Goal: Transaction & Acquisition: Purchase product/service

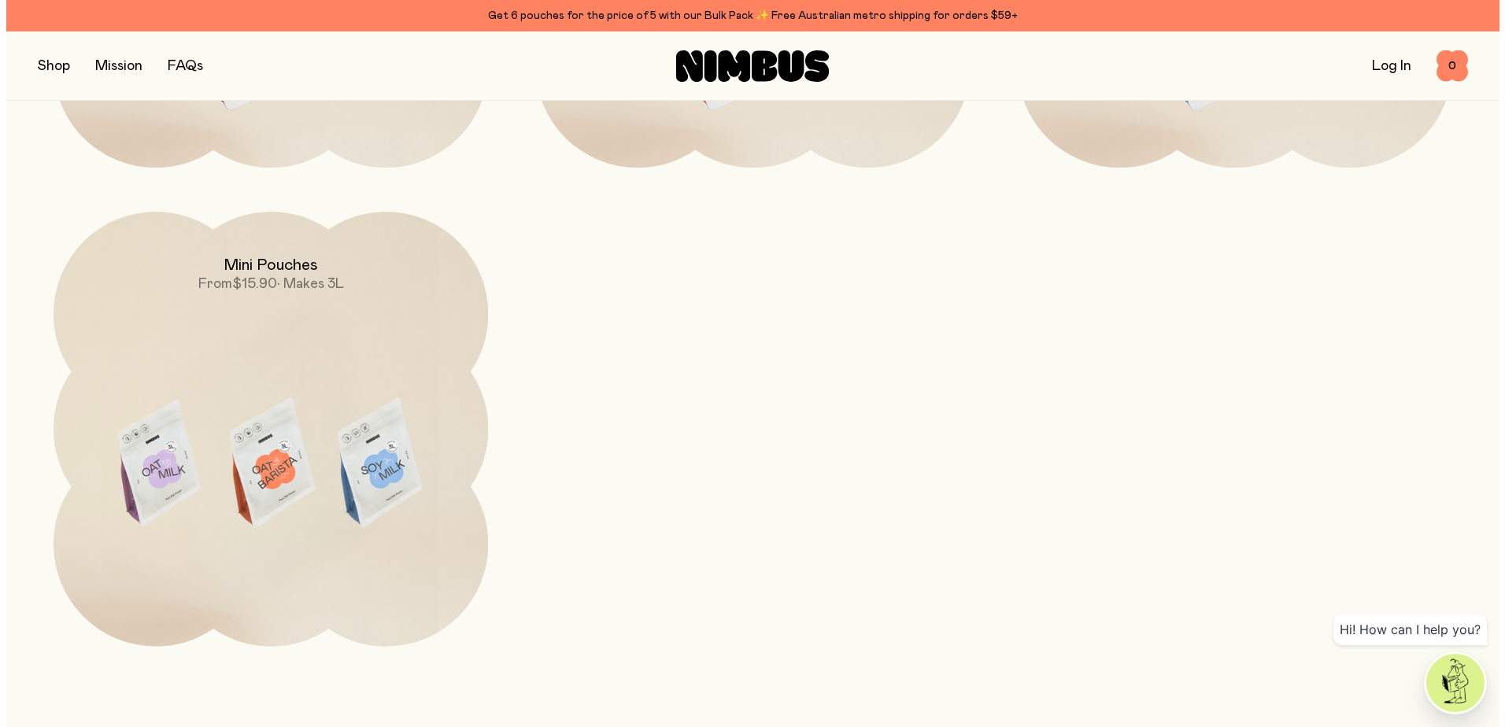
scroll to position [1989, 0]
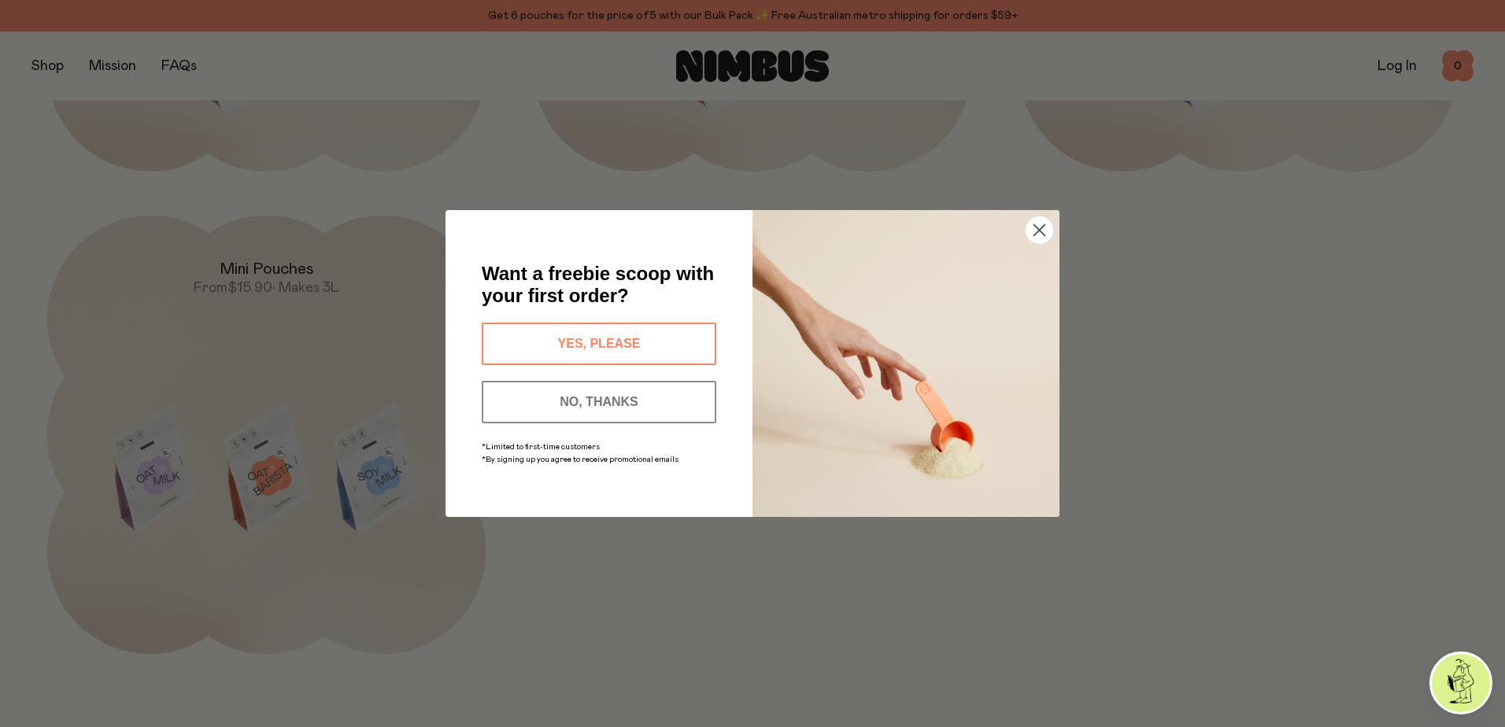
click at [587, 344] on button "YES, PLEASE" at bounding box center [599, 344] width 235 height 43
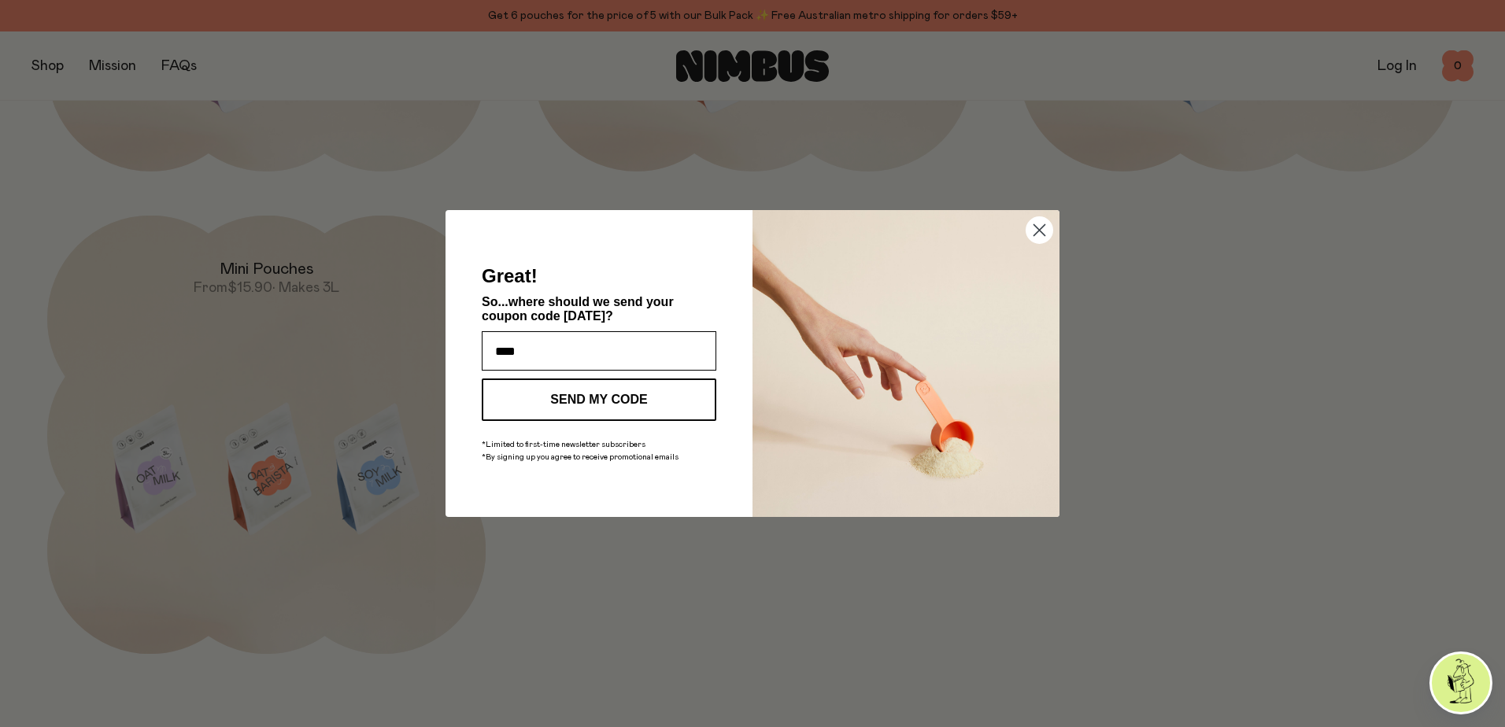
type input "**********"
click at [595, 396] on button "SEND MY CODE" at bounding box center [599, 400] width 235 height 43
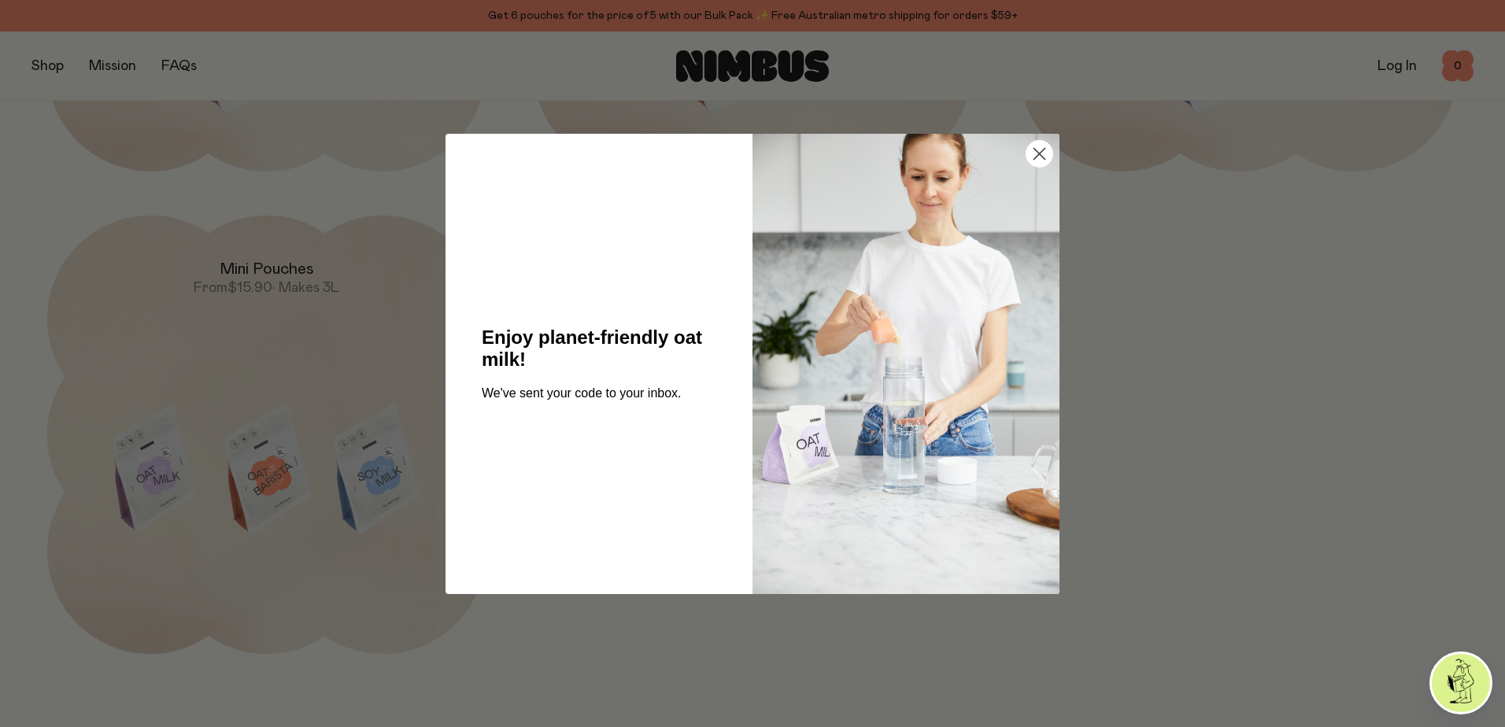
click at [1036, 153] on circle "Close dialog" at bounding box center [1039, 153] width 26 height 26
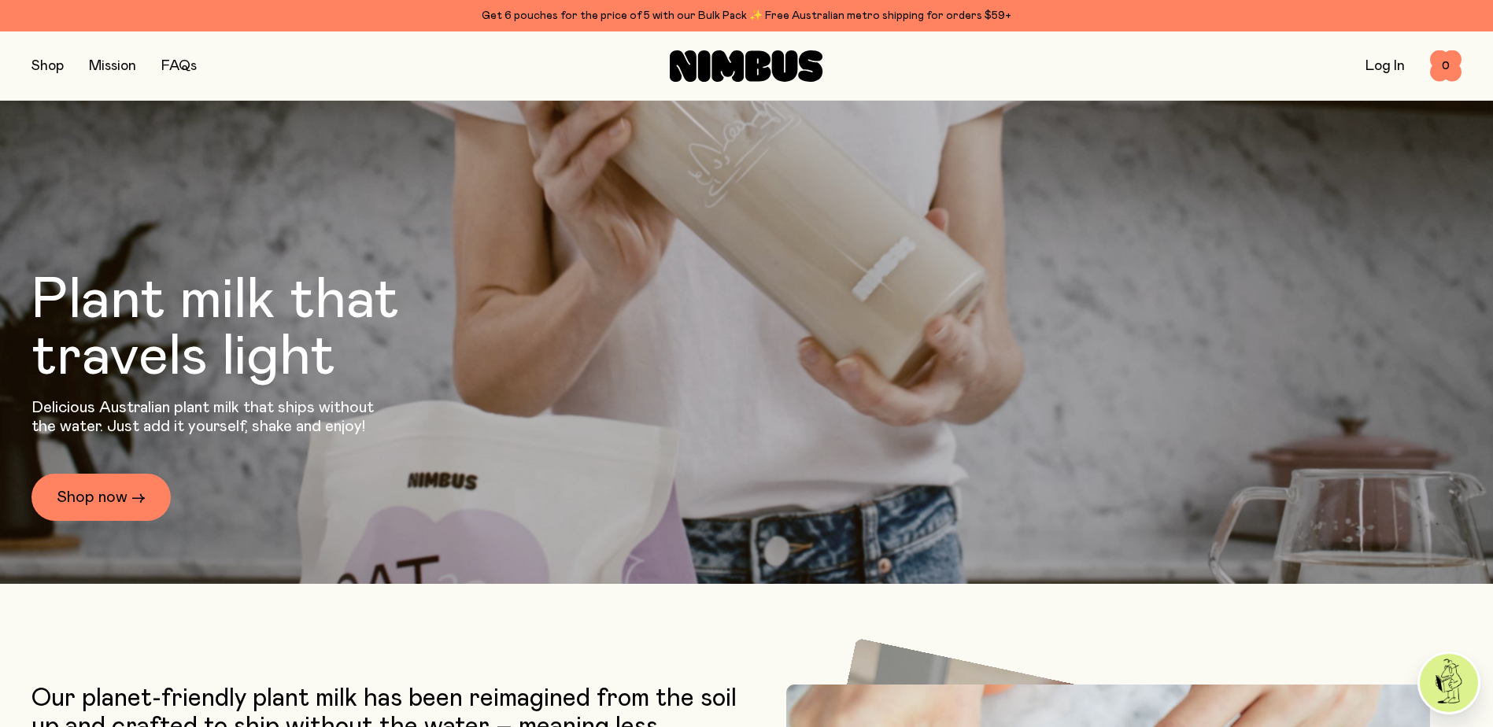
scroll to position [17, 0]
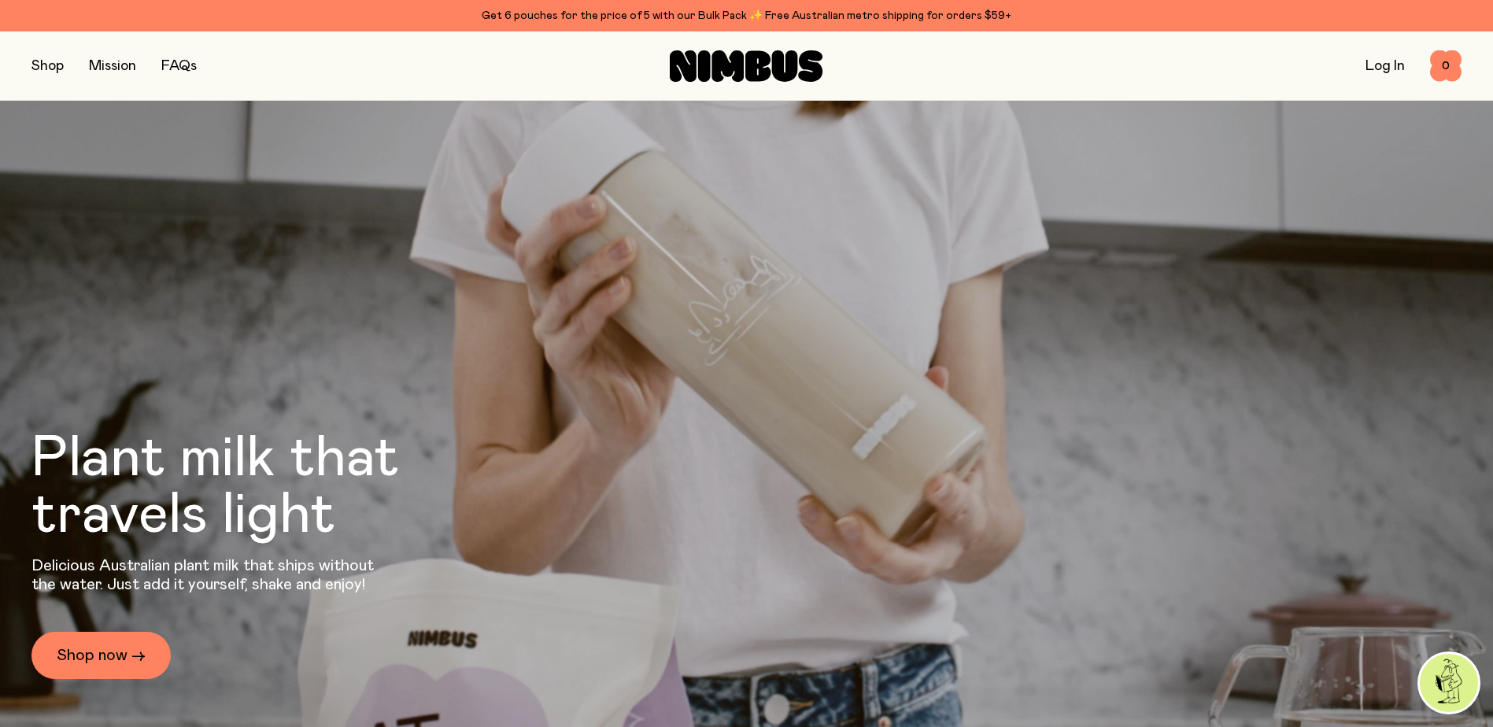
click at [35, 67] on button "button" at bounding box center [47, 66] width 32 height 22
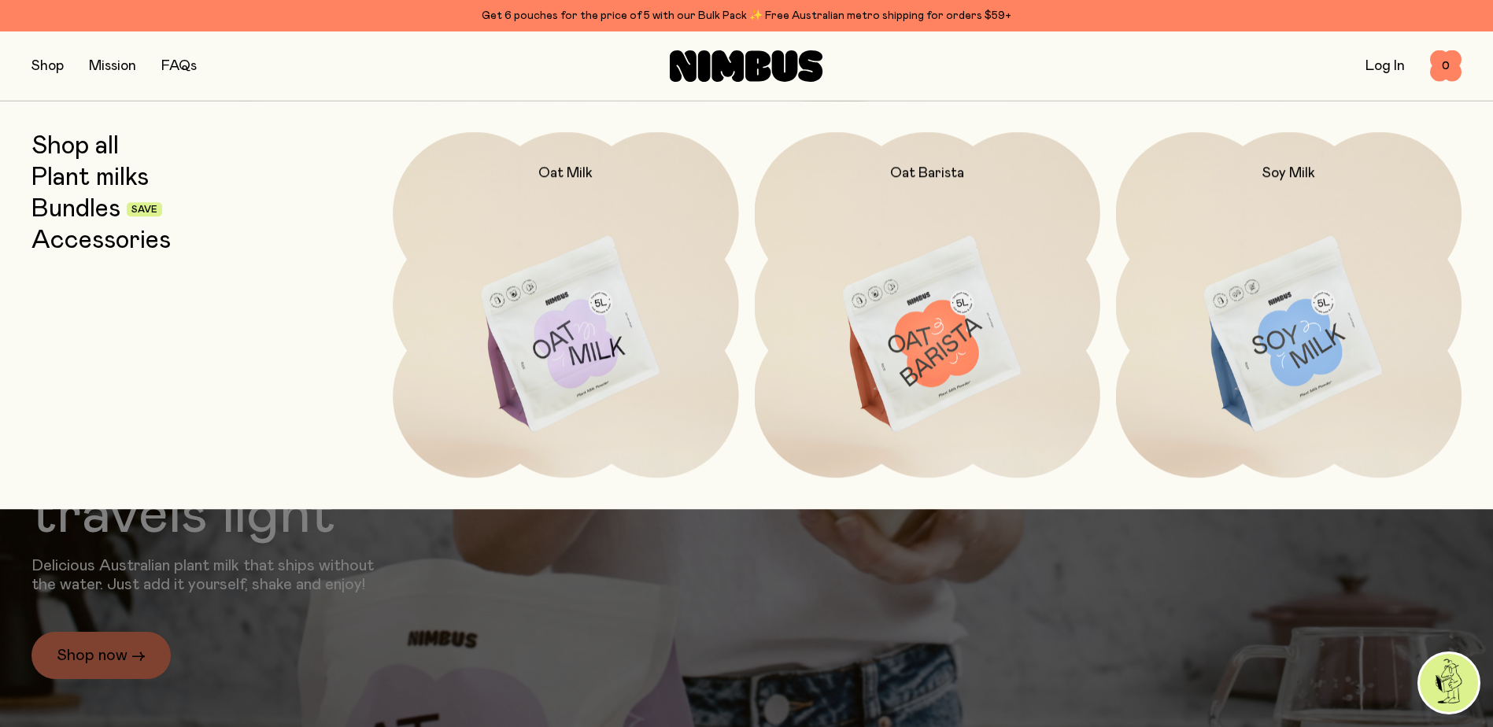
click at [69, 213] on link "Bundles" at bounding box center [75, 209] width 89 height 28
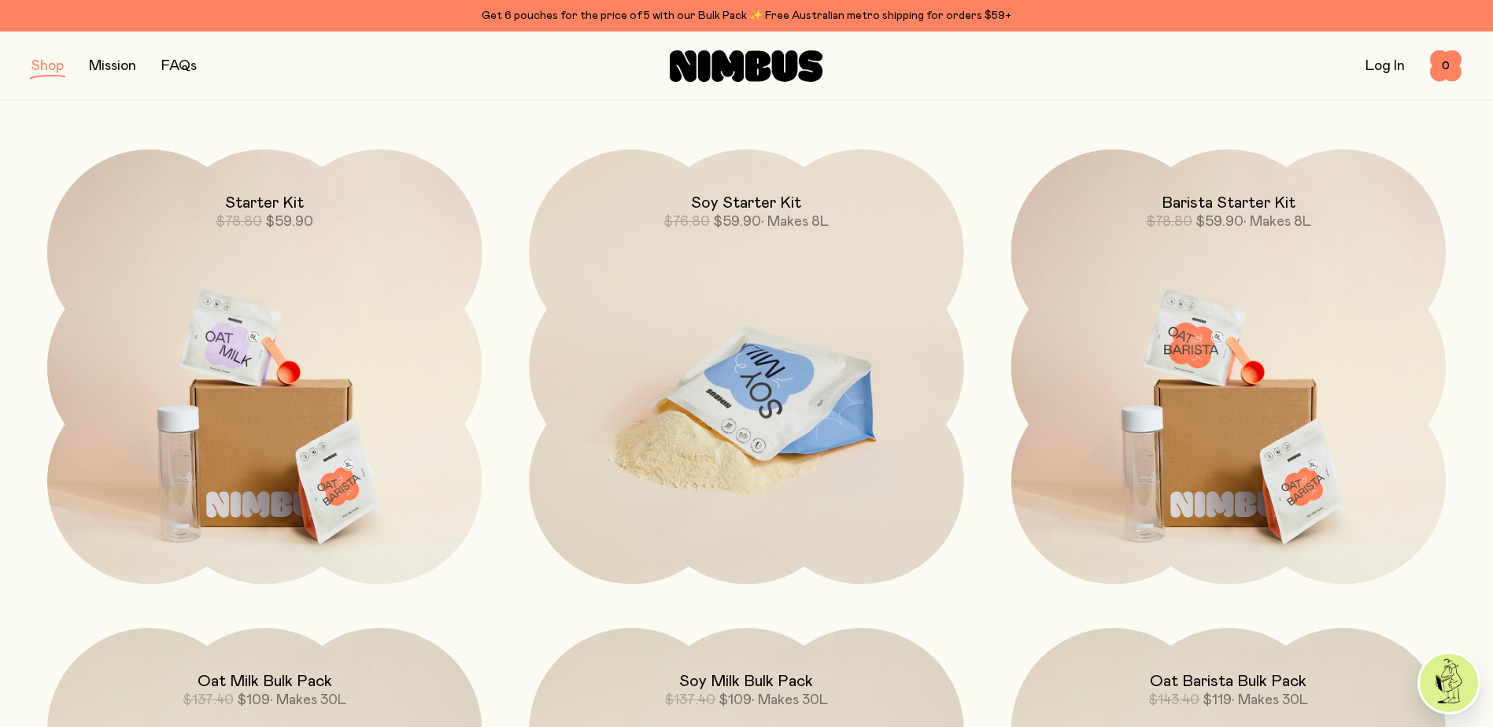
scroll to position [262, 0]
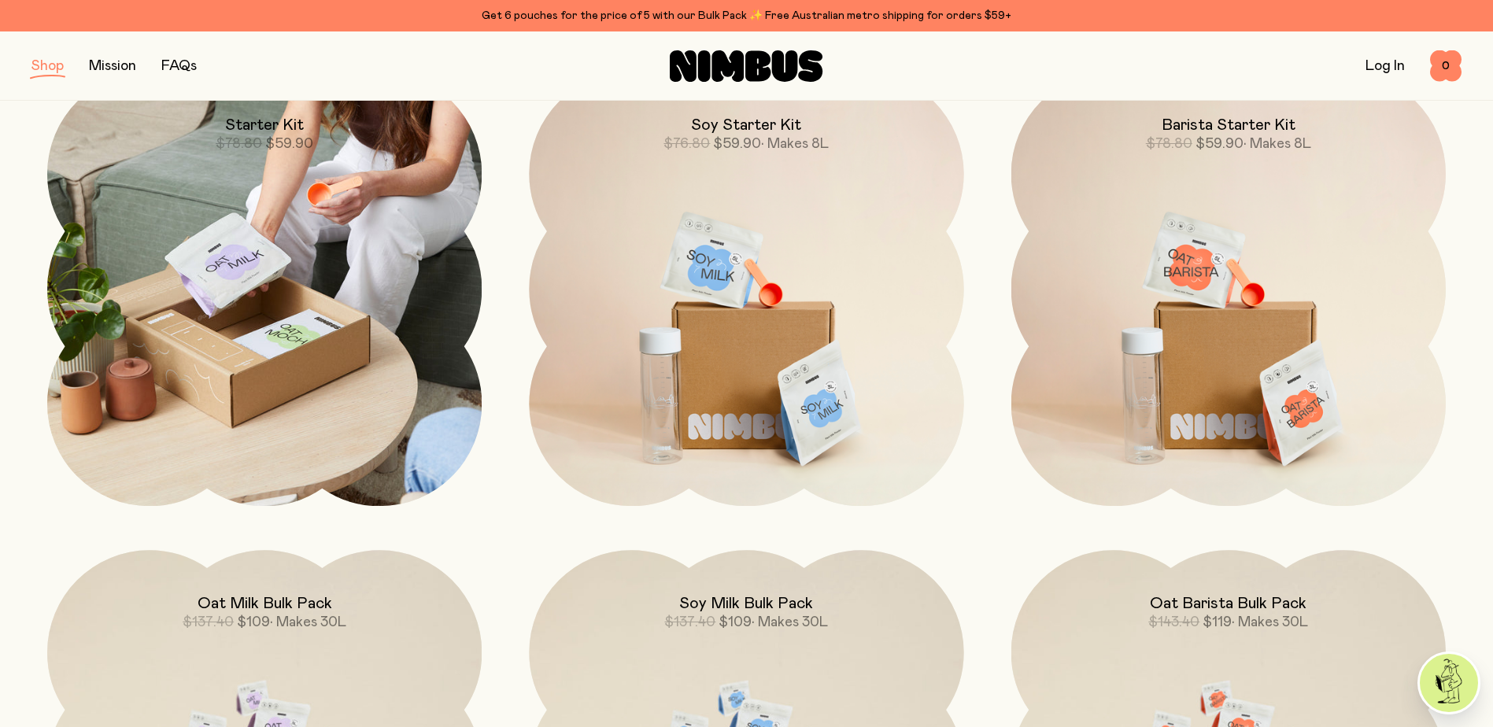
click at [305, 360] on img at bounding box center [264, 289] width 434 height 434
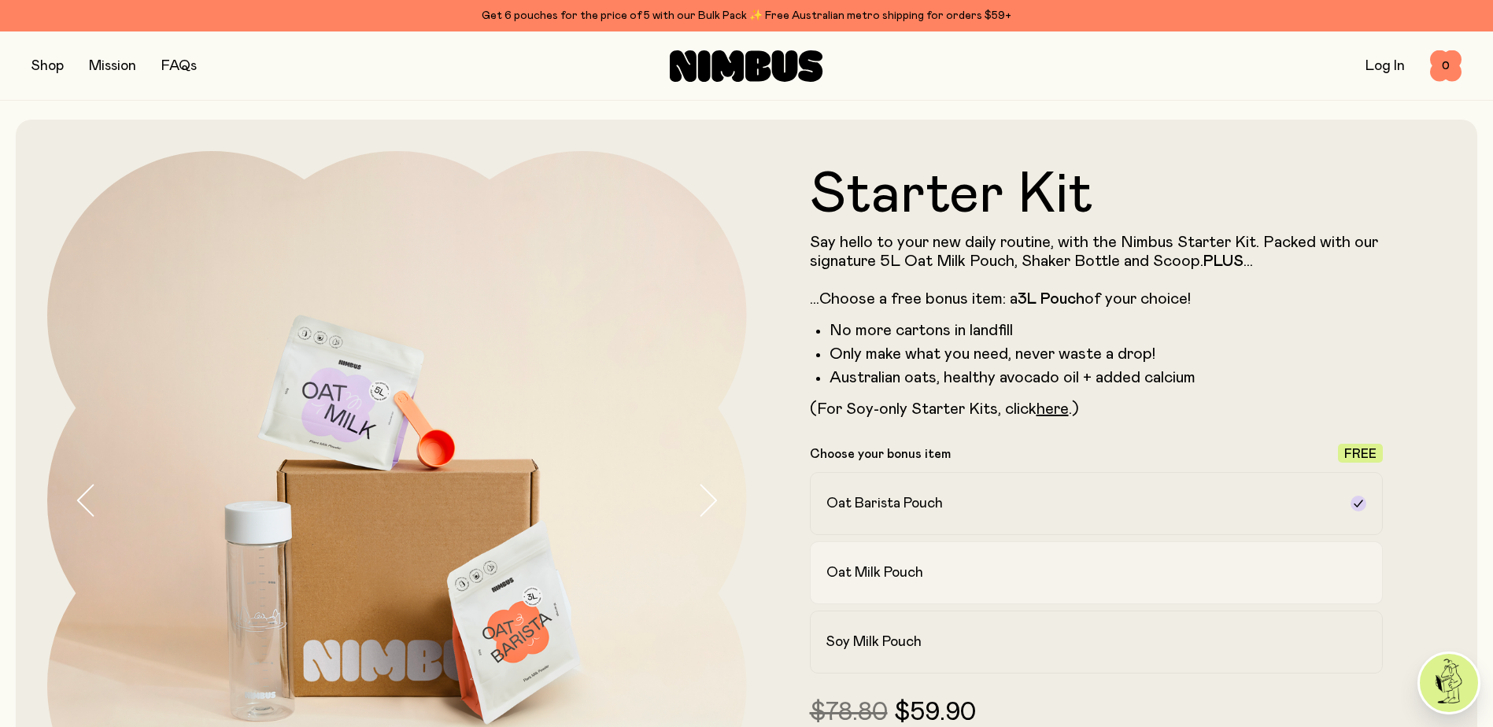
click at [1063, 586] on label "Oat Milk Pouch" at bounding box center [1097, 573] width 574 height 63
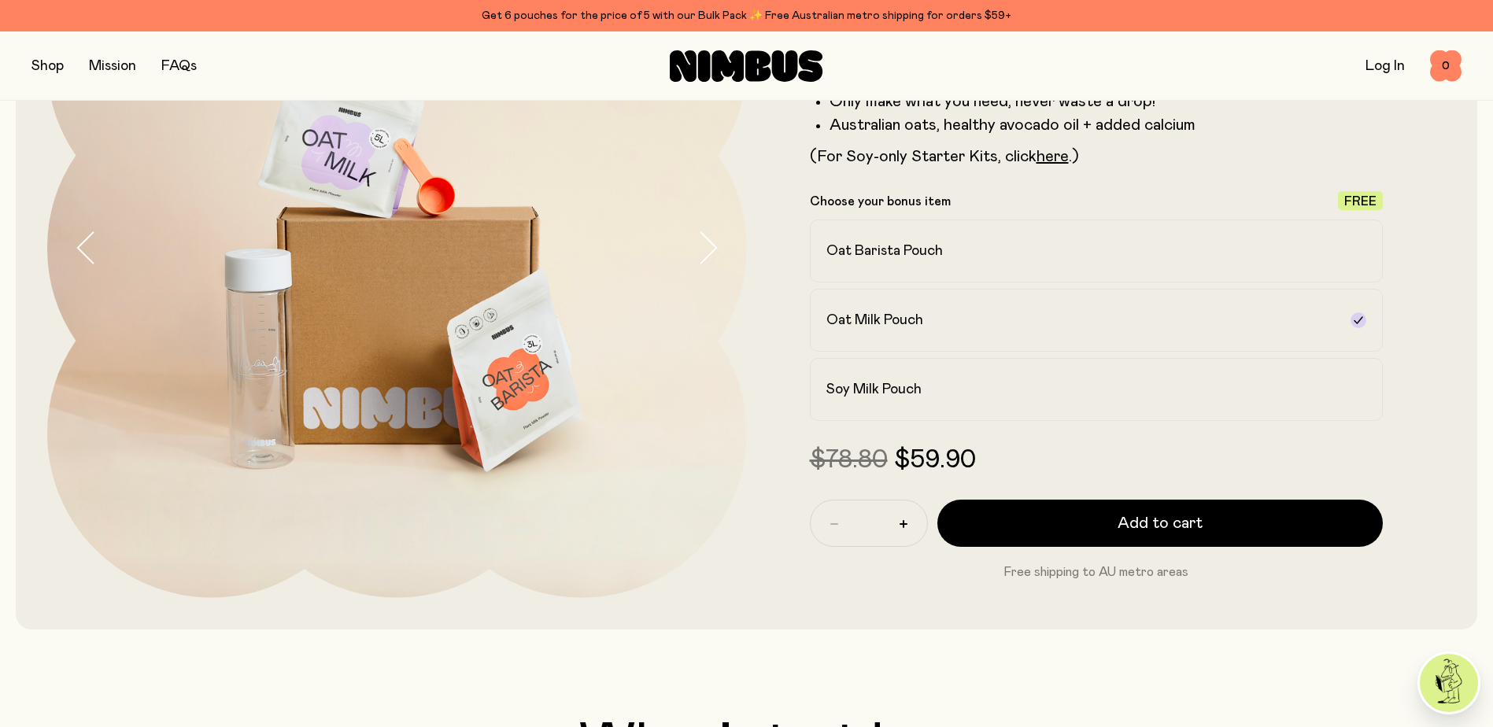
scroll to position [131, 0]
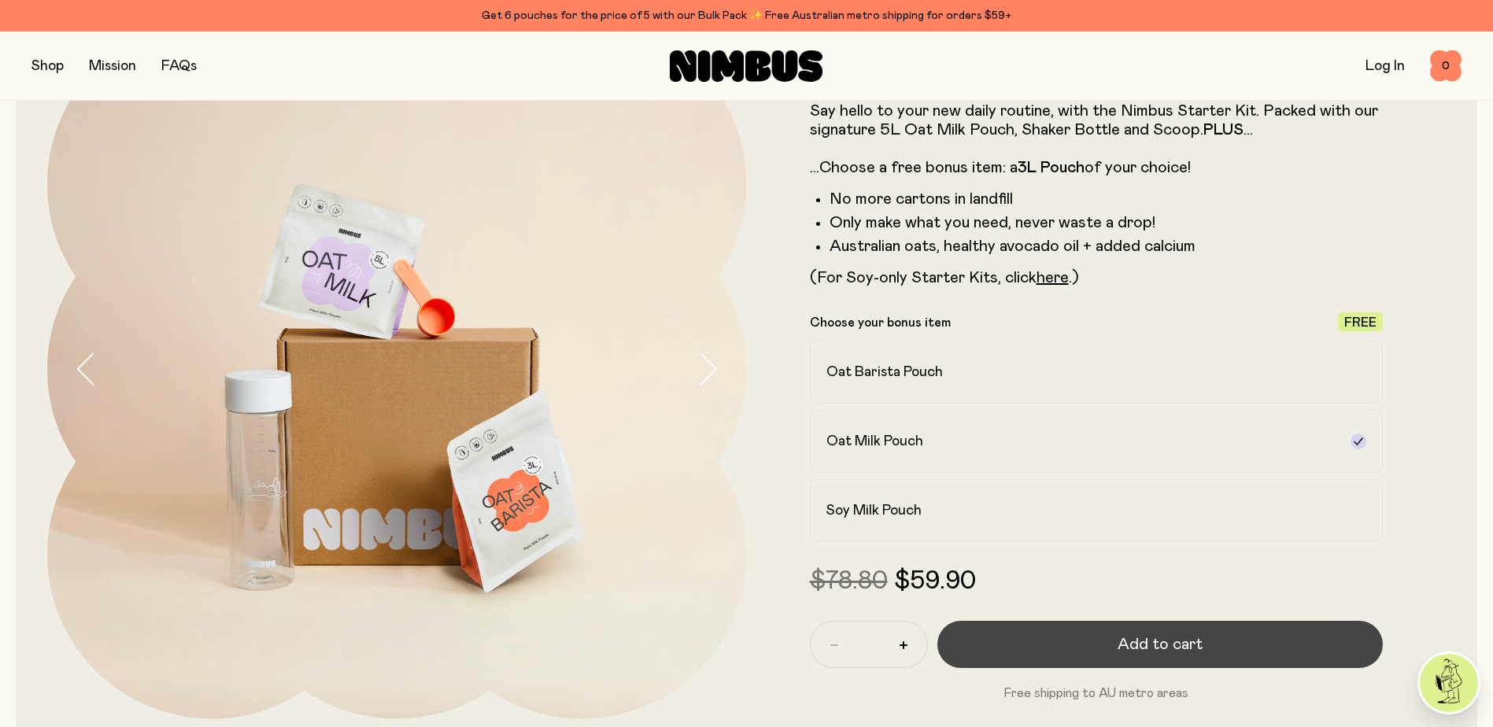
click at [1162, 649] on span "Add to cart" at bounding box center [1160, 645] width 85 height 22
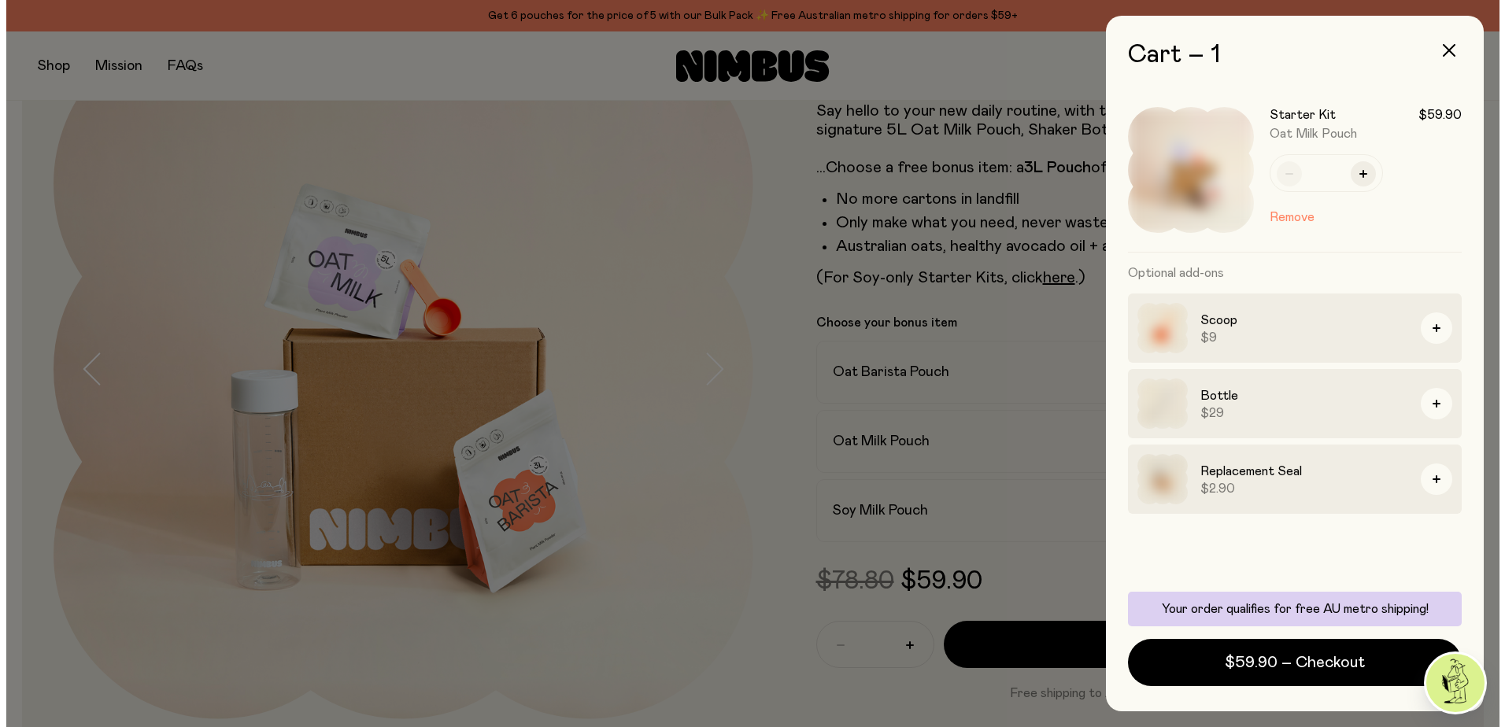
scroll to position [0, 0]
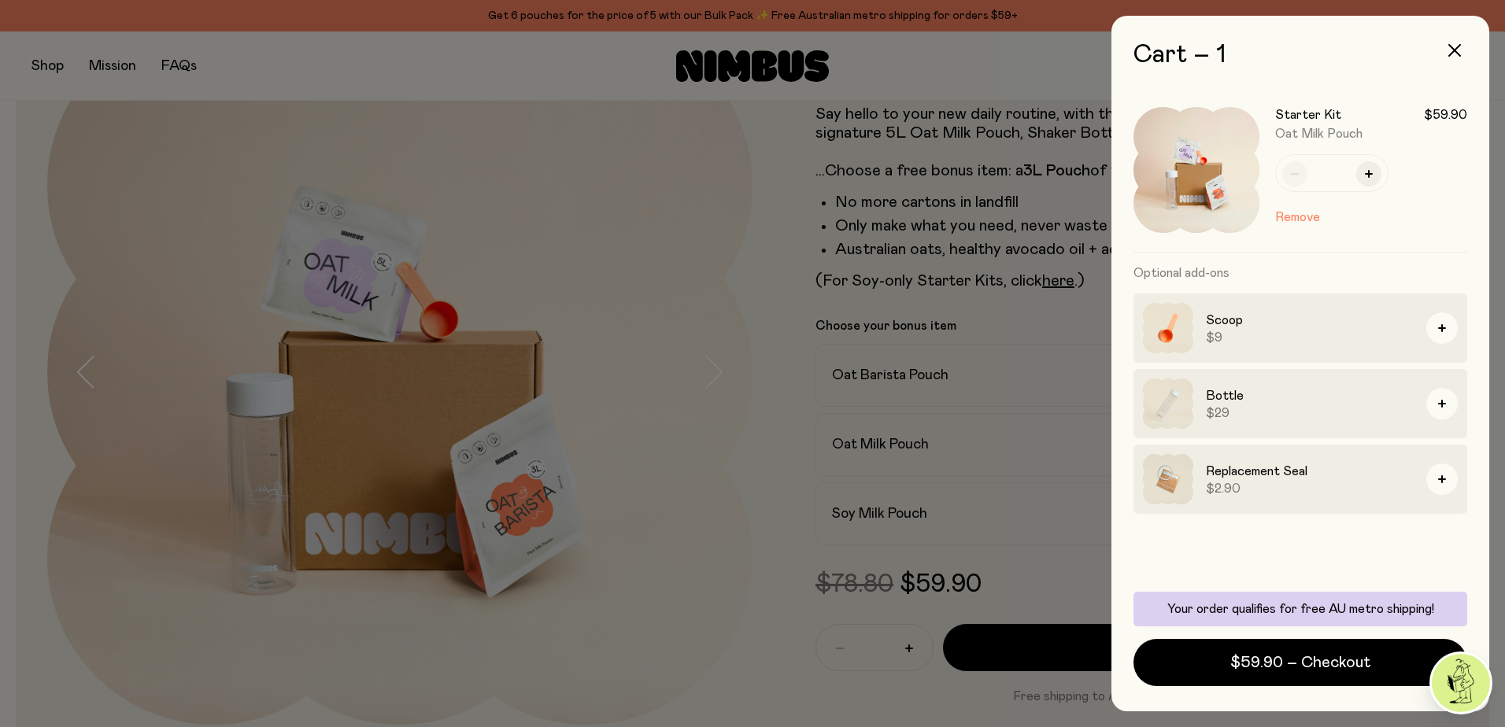
click at [703, 519] on div at bounding box center [752, 363] width 1505 height 727
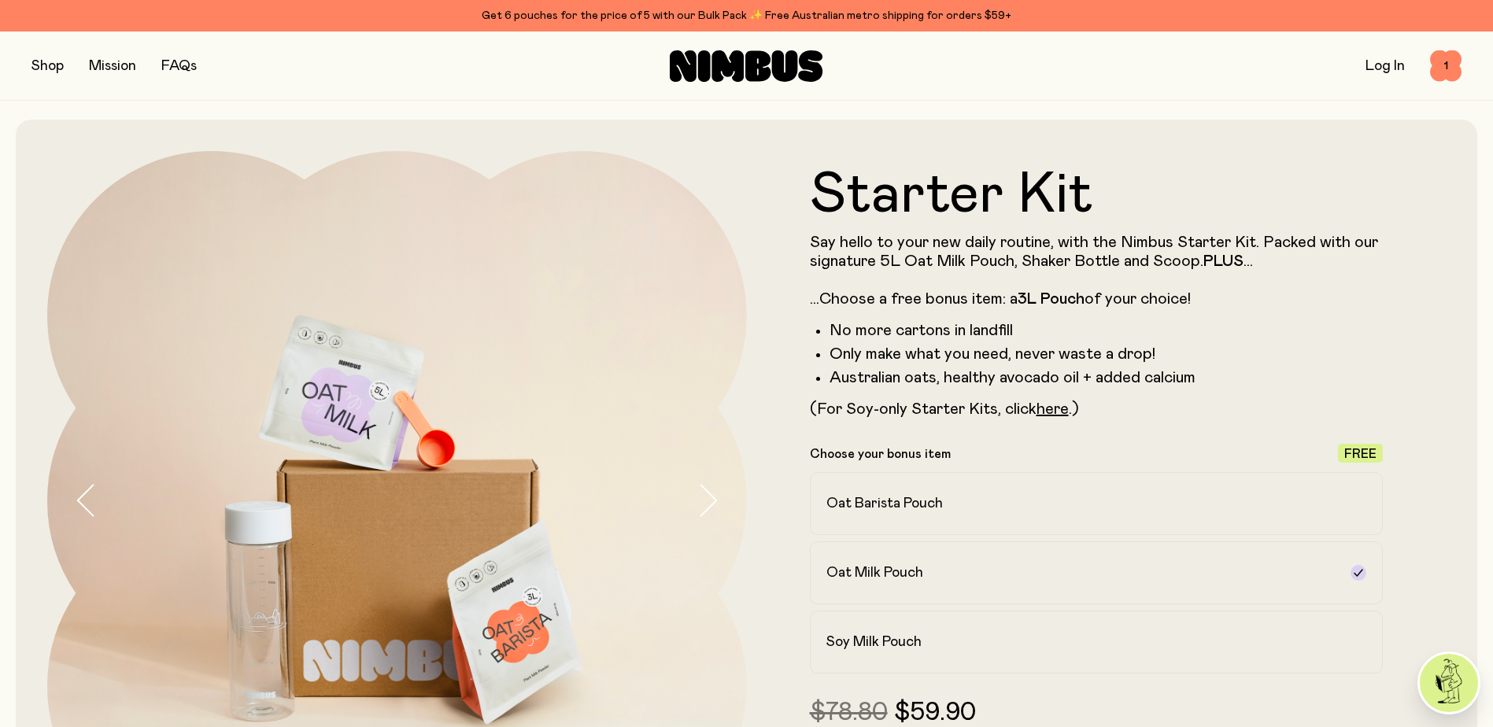
click at [60, 68] on button "button" at bounding box center [47, 66] width 32 height 22
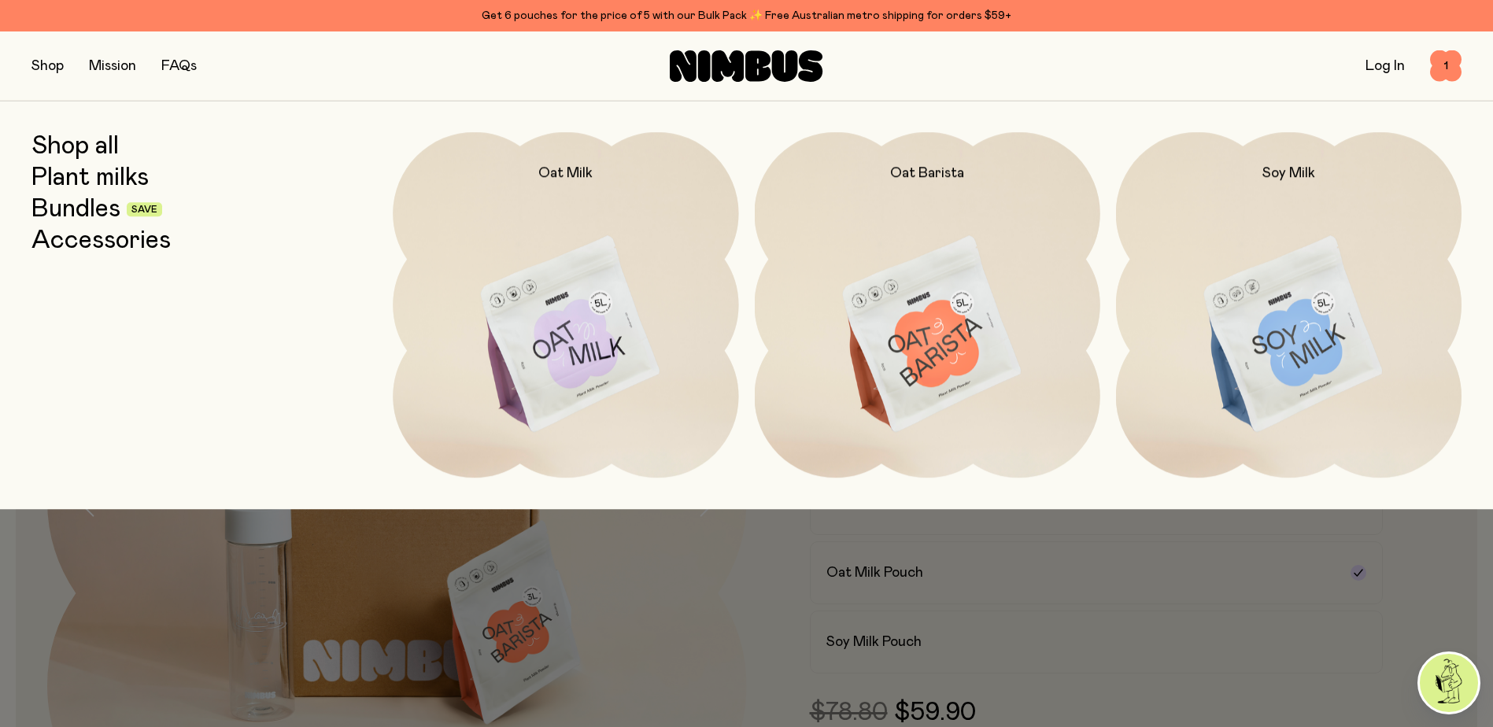
click at [94, 184] on link "Plant milks" at bounding box center [89, 178] width 117 height 28
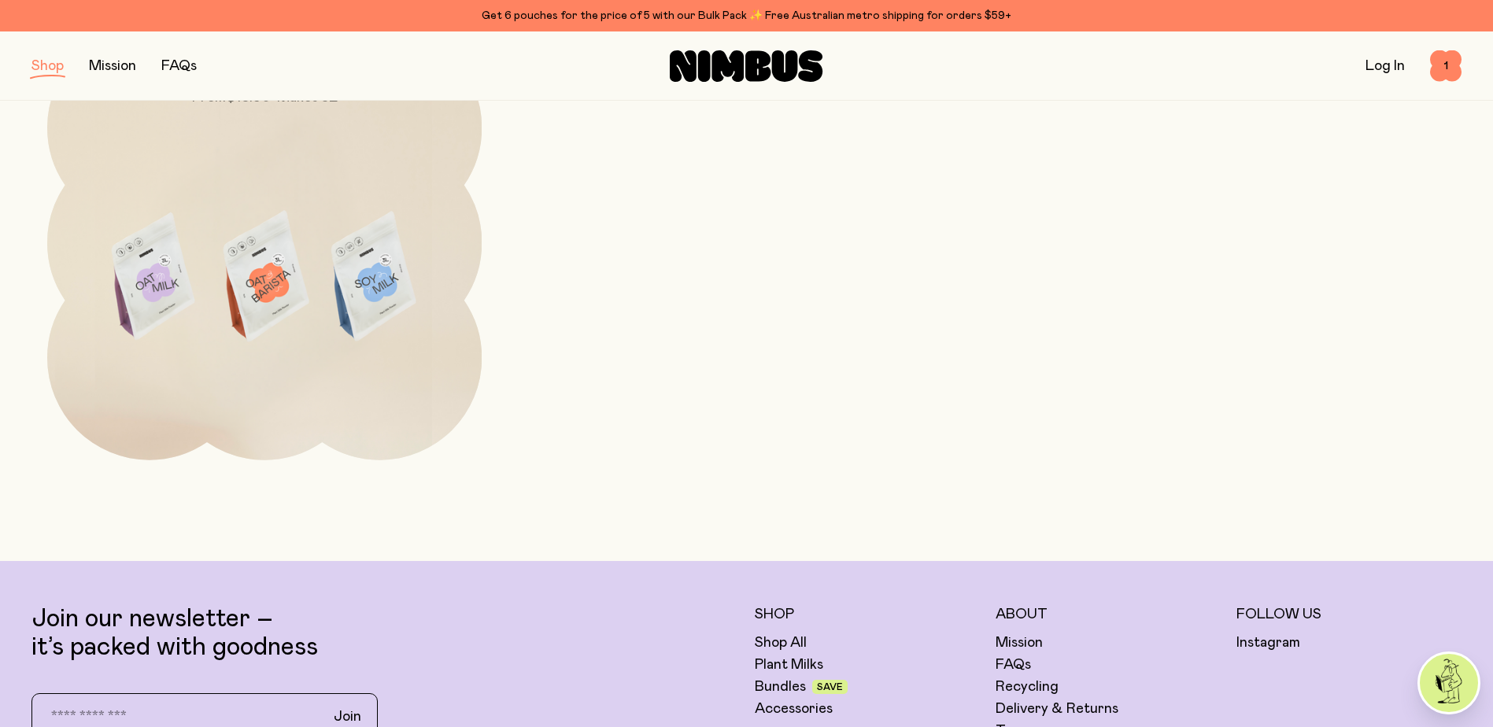
scroll to position [919, 0]
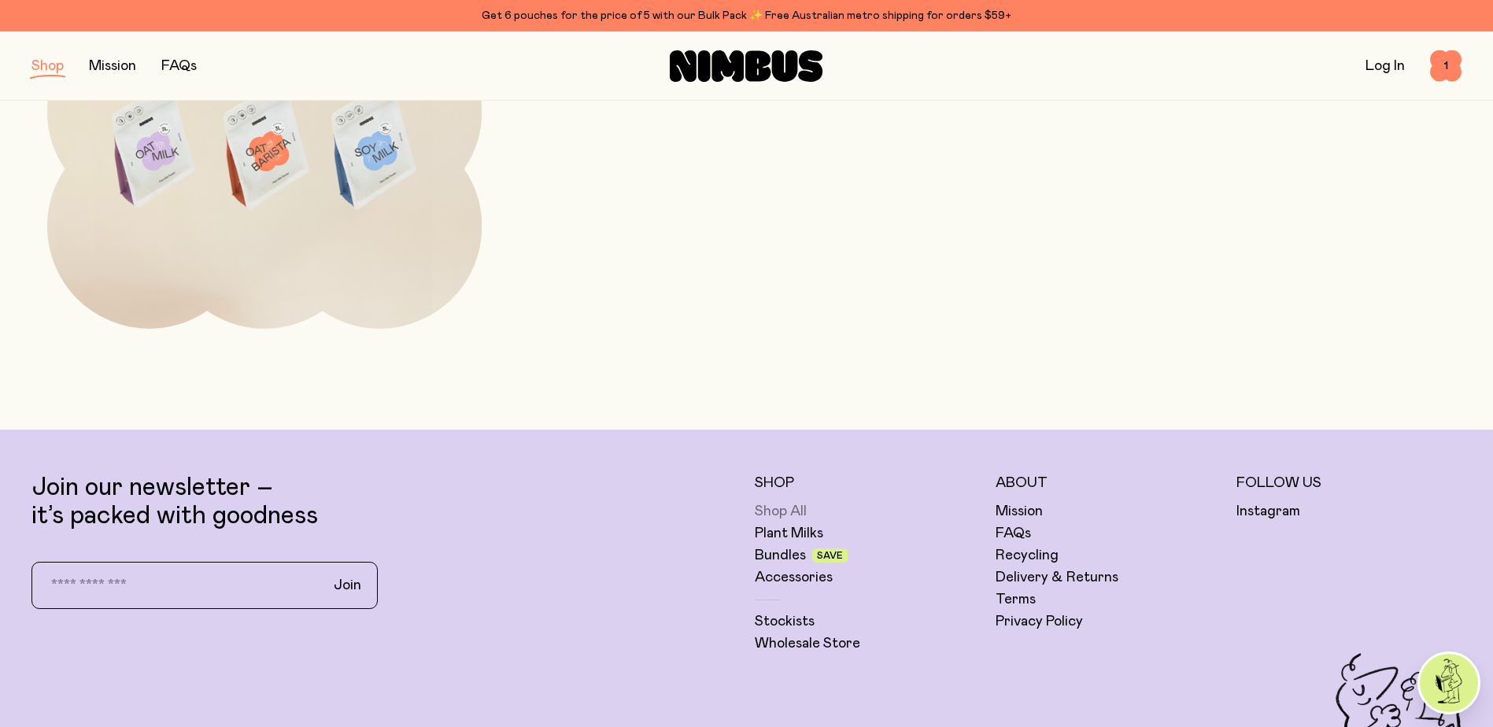
click at [780, 513] on link "Shop All" at bounding box center [781, 511] width 52 height 19
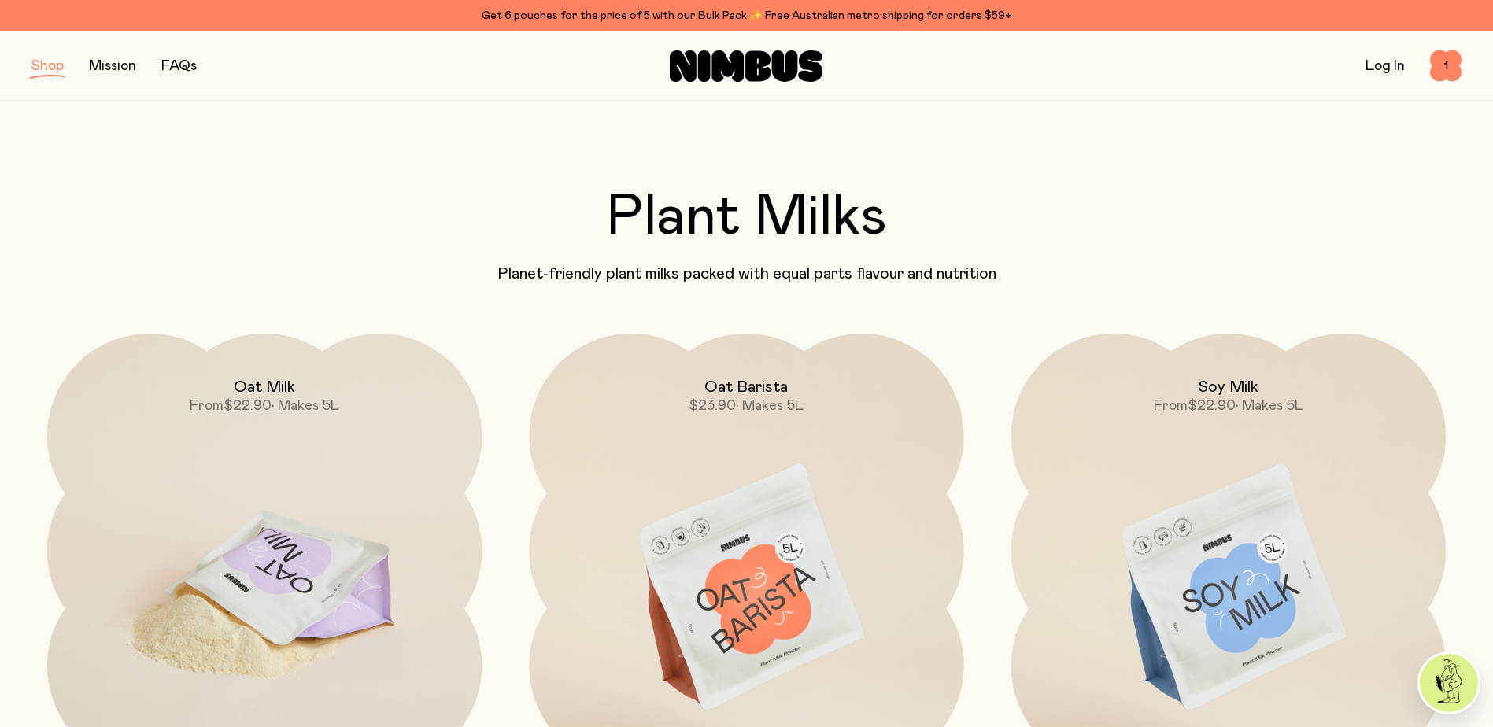
click at [303, 490] on img at bounding box center [264, 589] width 434 height 511
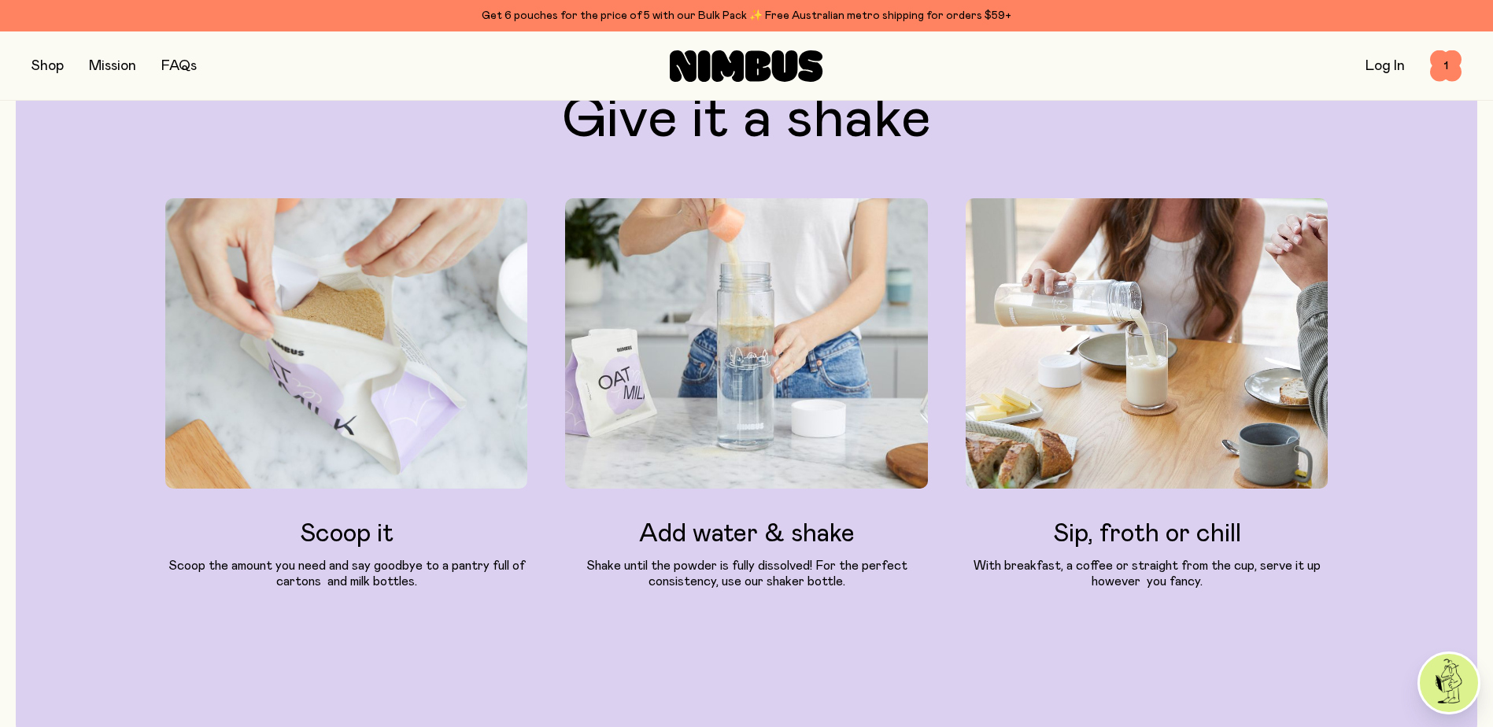
scroll to position [1836, 0]
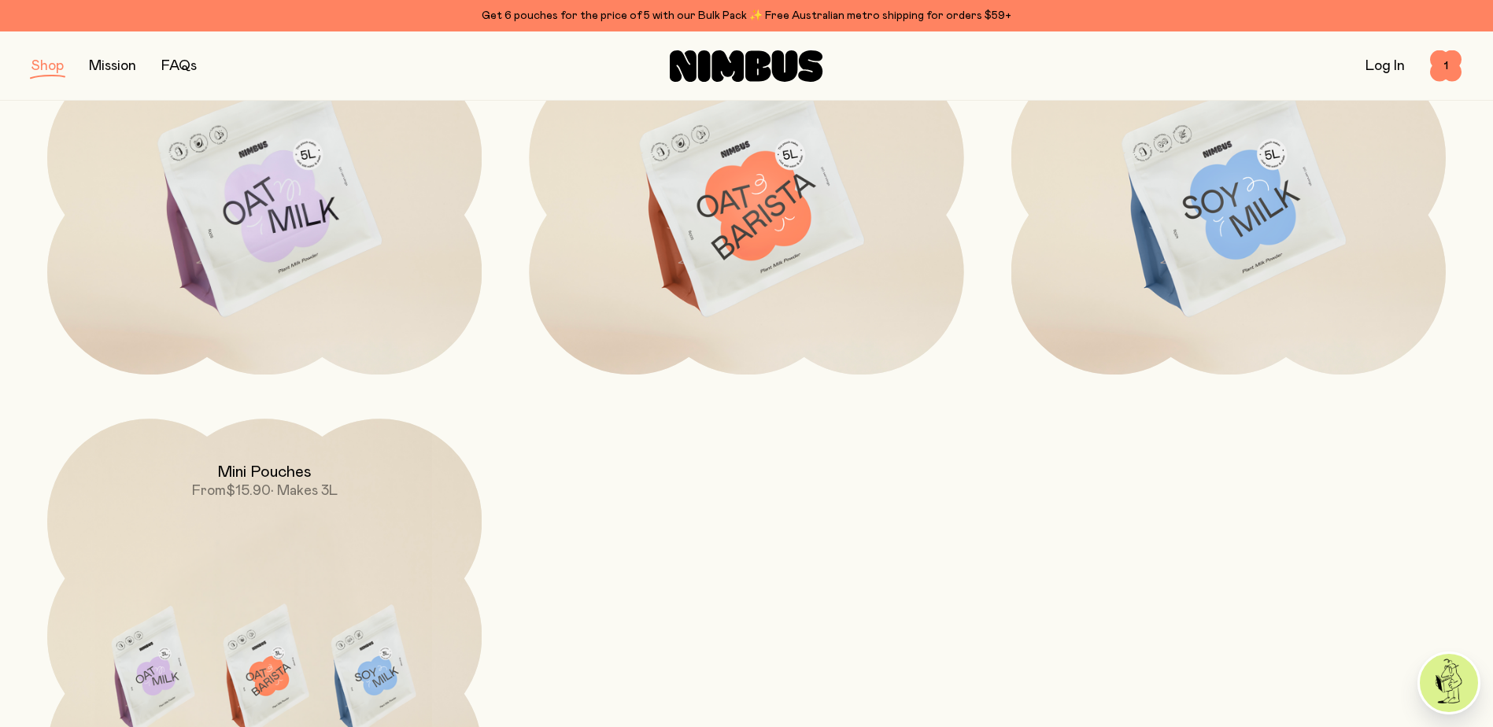
scroll to position [525, 0]
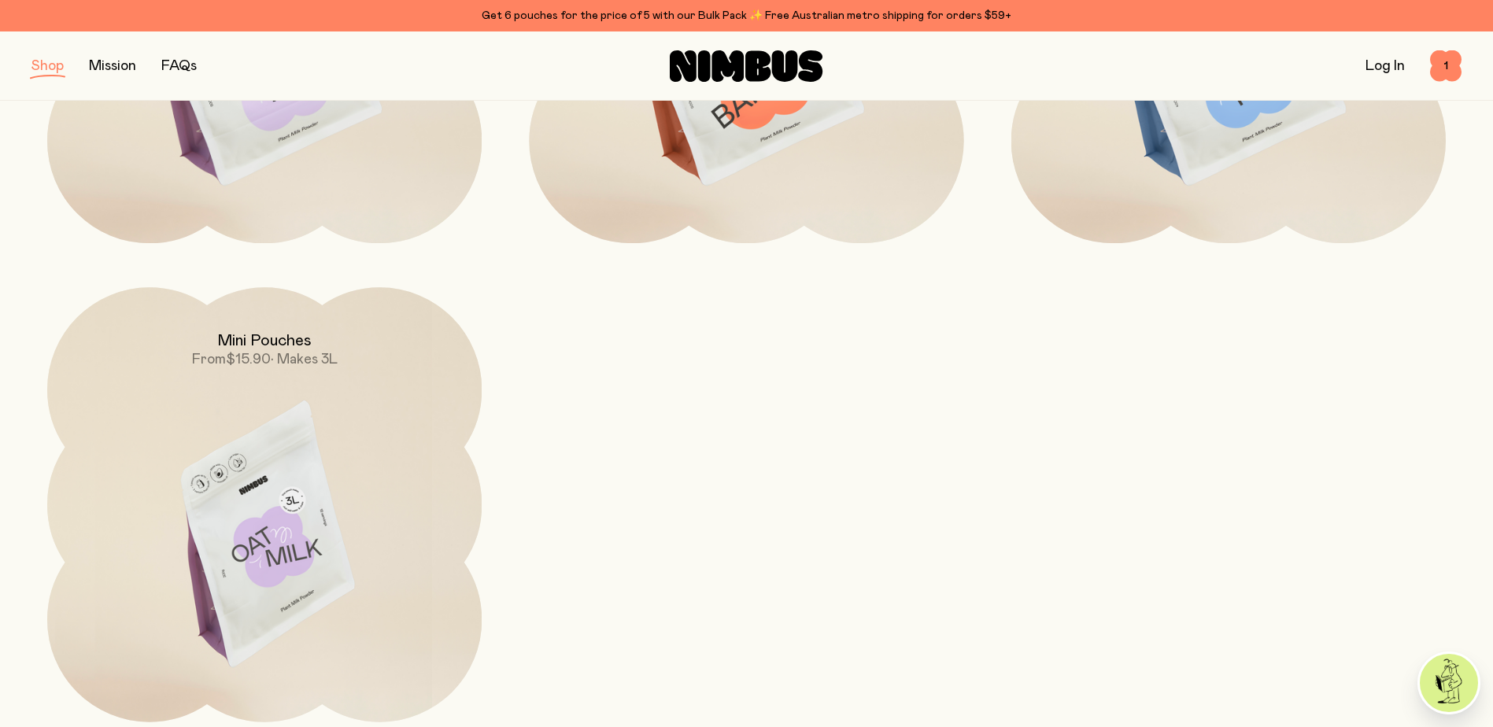
click at [337, 437] on img at bounding box center [264, 542] width 434 height 511
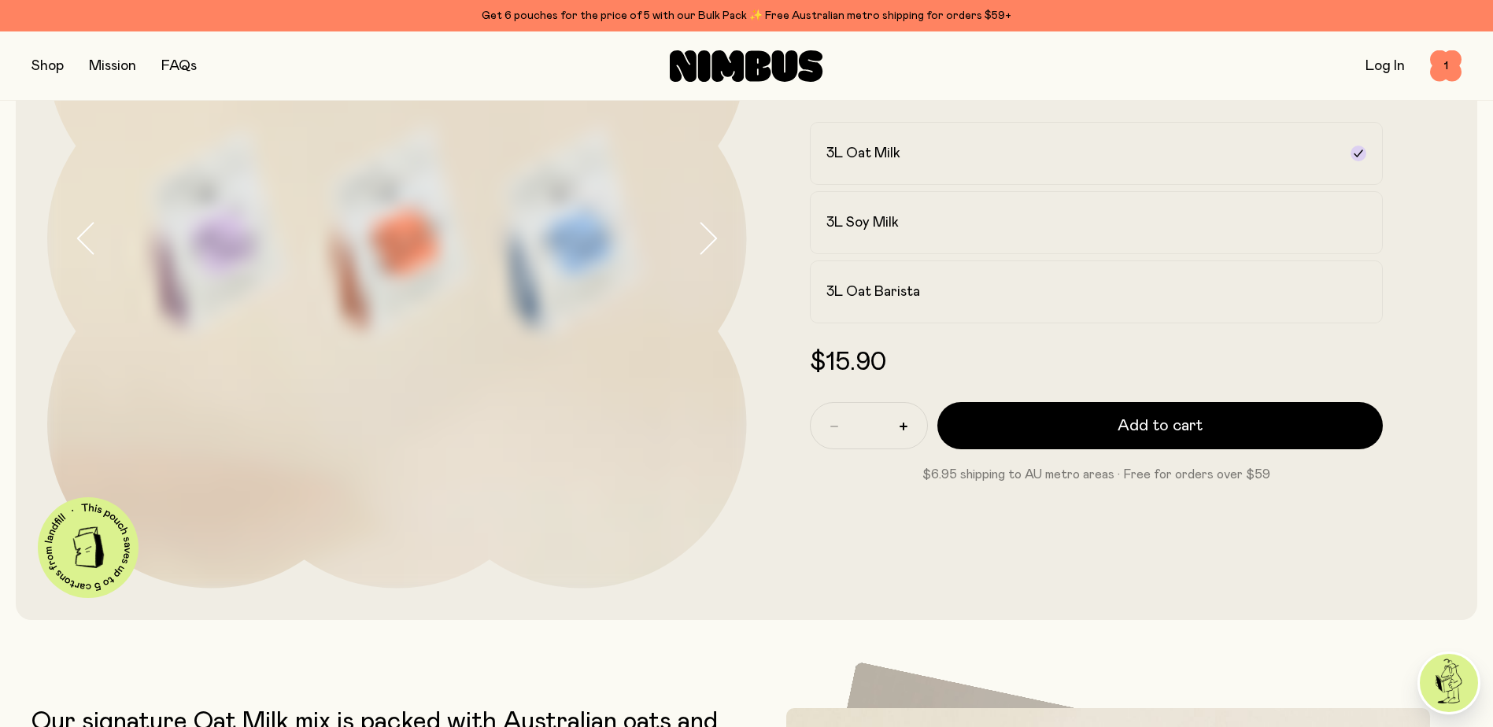
scroll to position [131, 0]
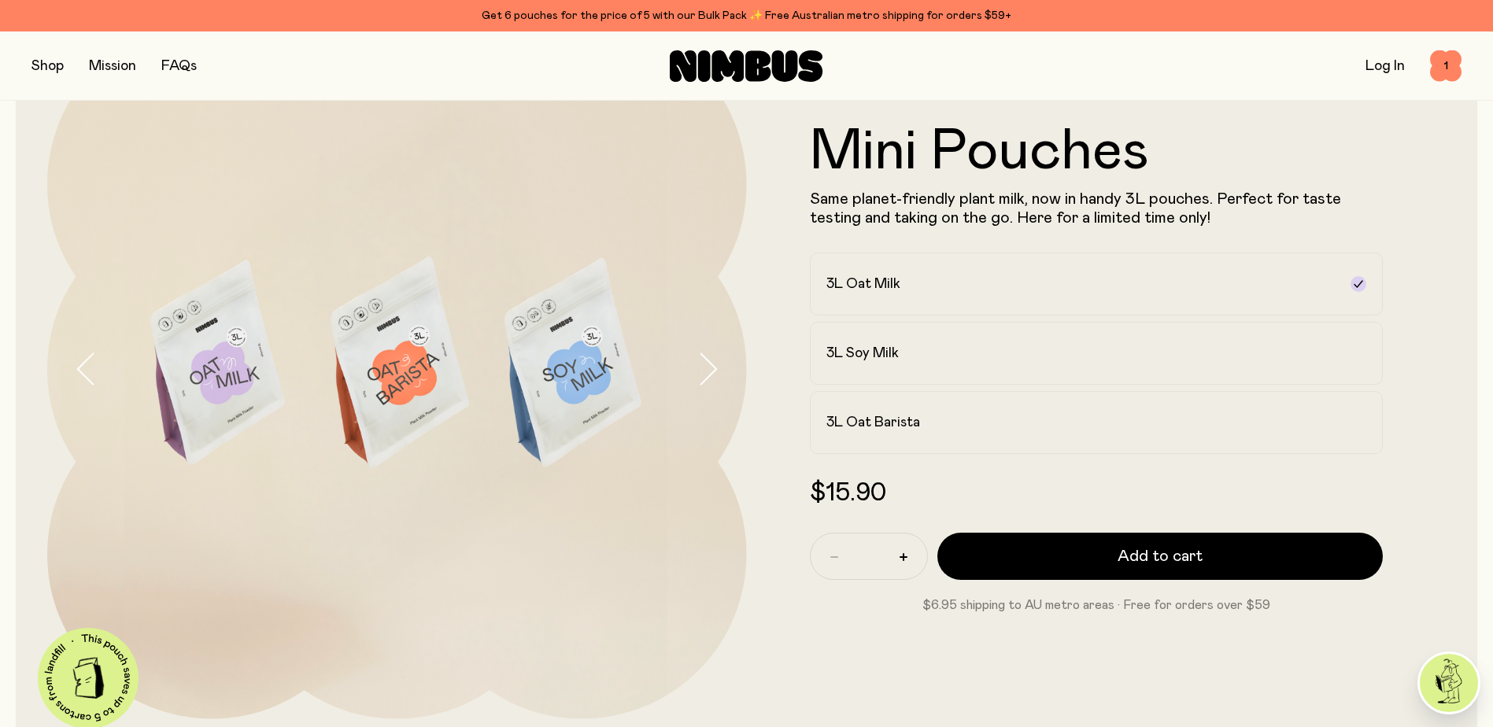
click at [703, 383] on icon "button" at bounding box center [708, 369] width 16 height 31
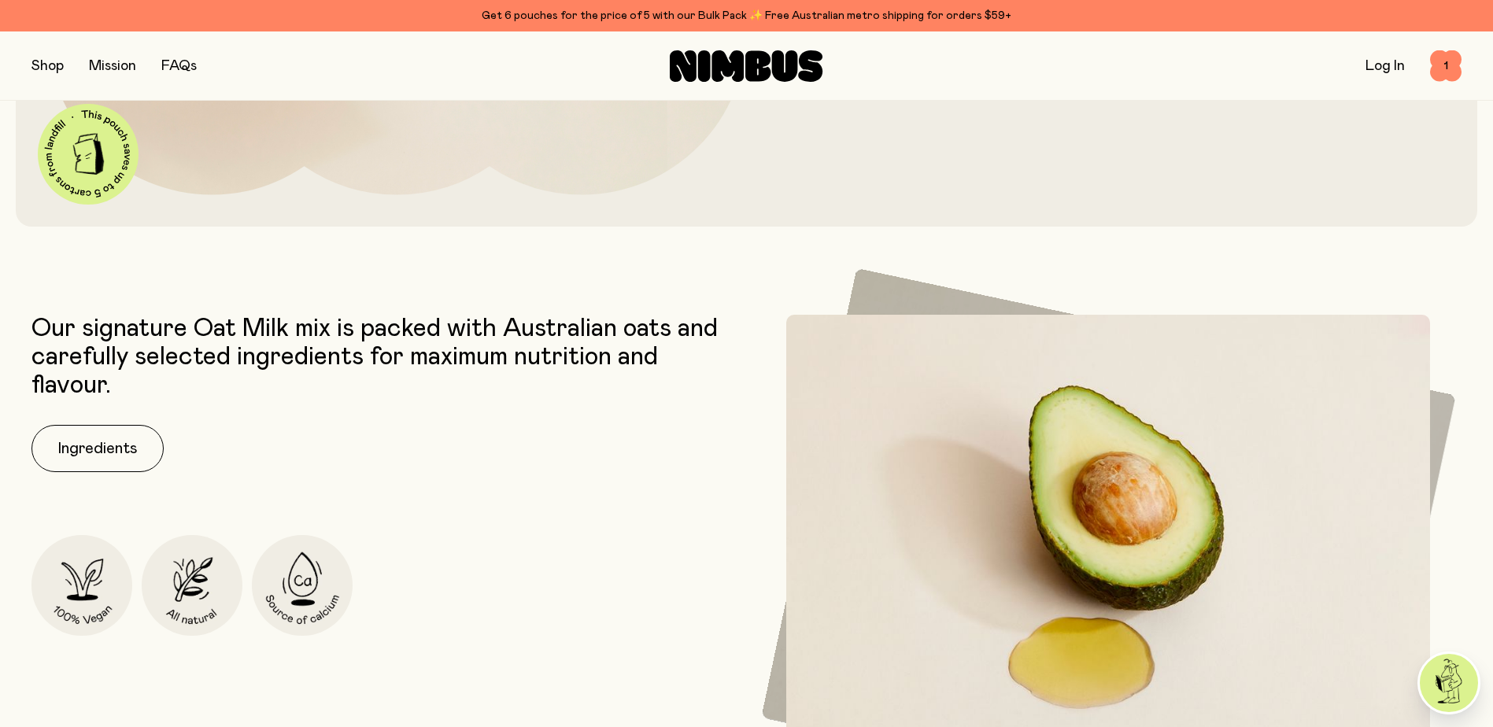
scroll to position [0, 0]
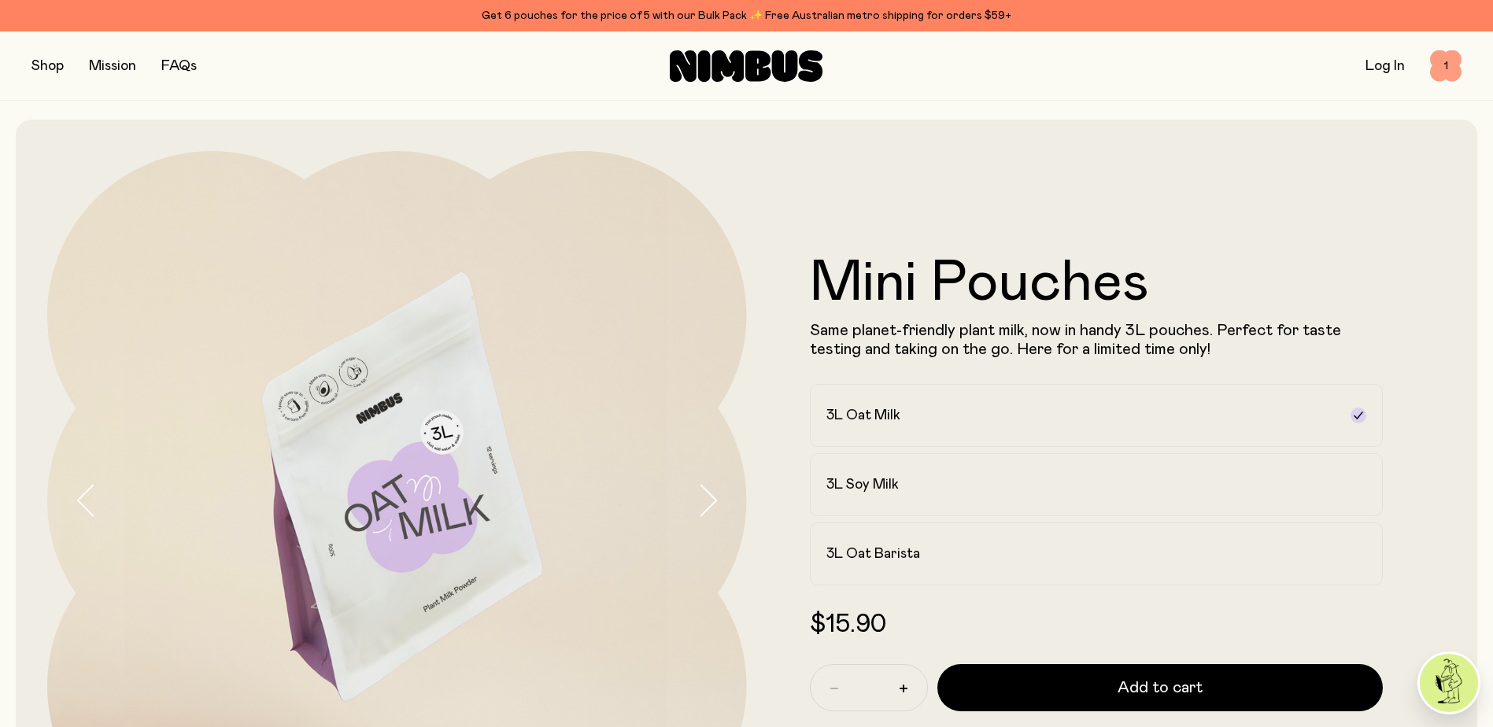
click at [1443, 72] on span "1" at bounding box center [1445, 65] width 31 height 31
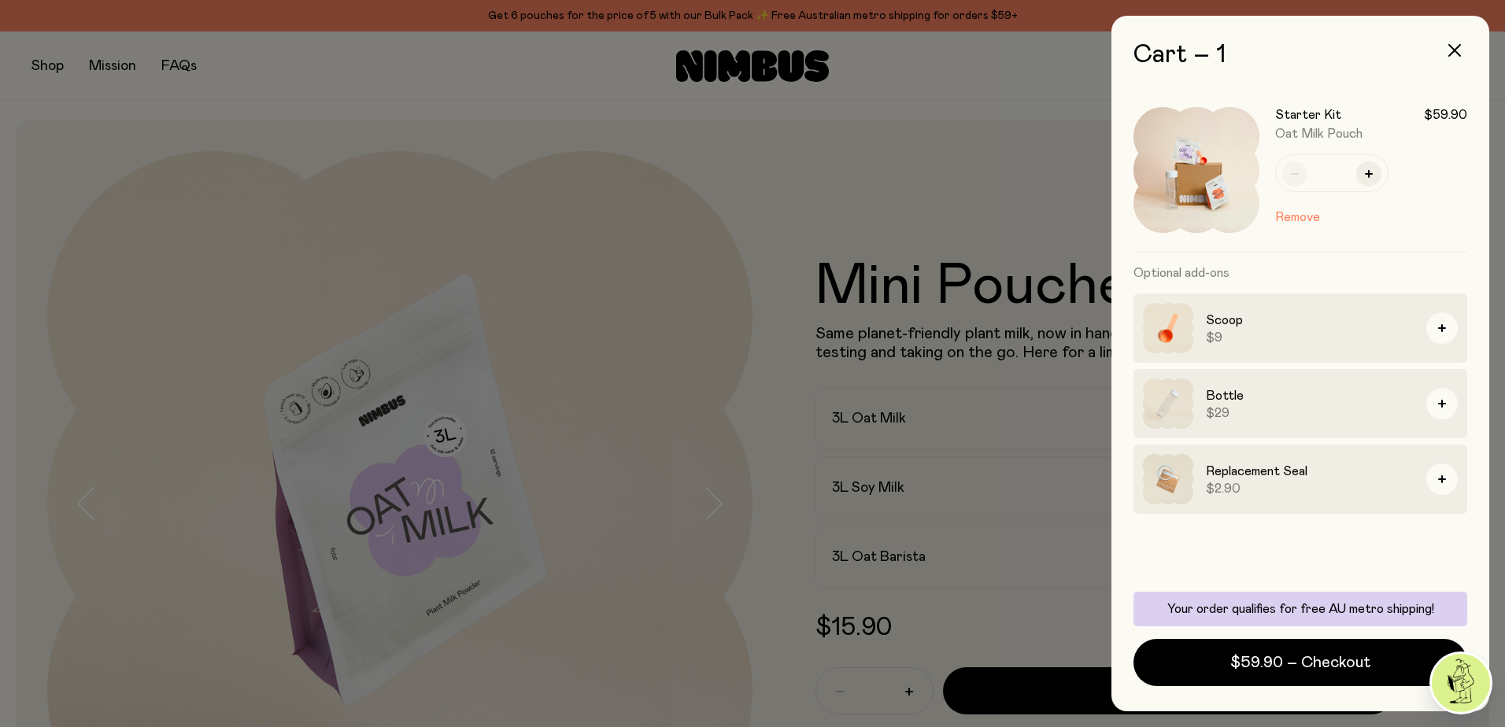
click at [709, 369] on div at bounding box center [752, 363] width 1505 height 727
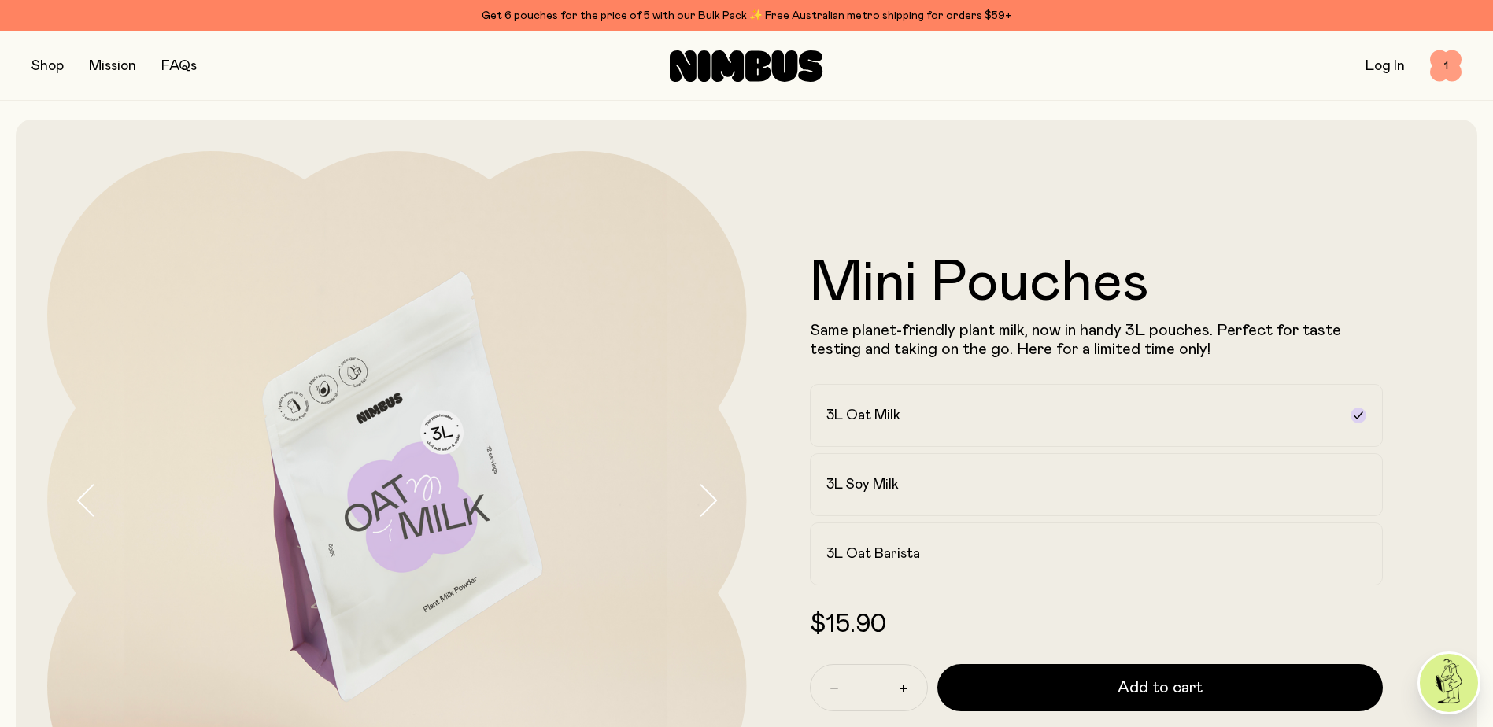
click at [1447, 66] on span "1" at bounding box center [1445, 65] width 31 height 31
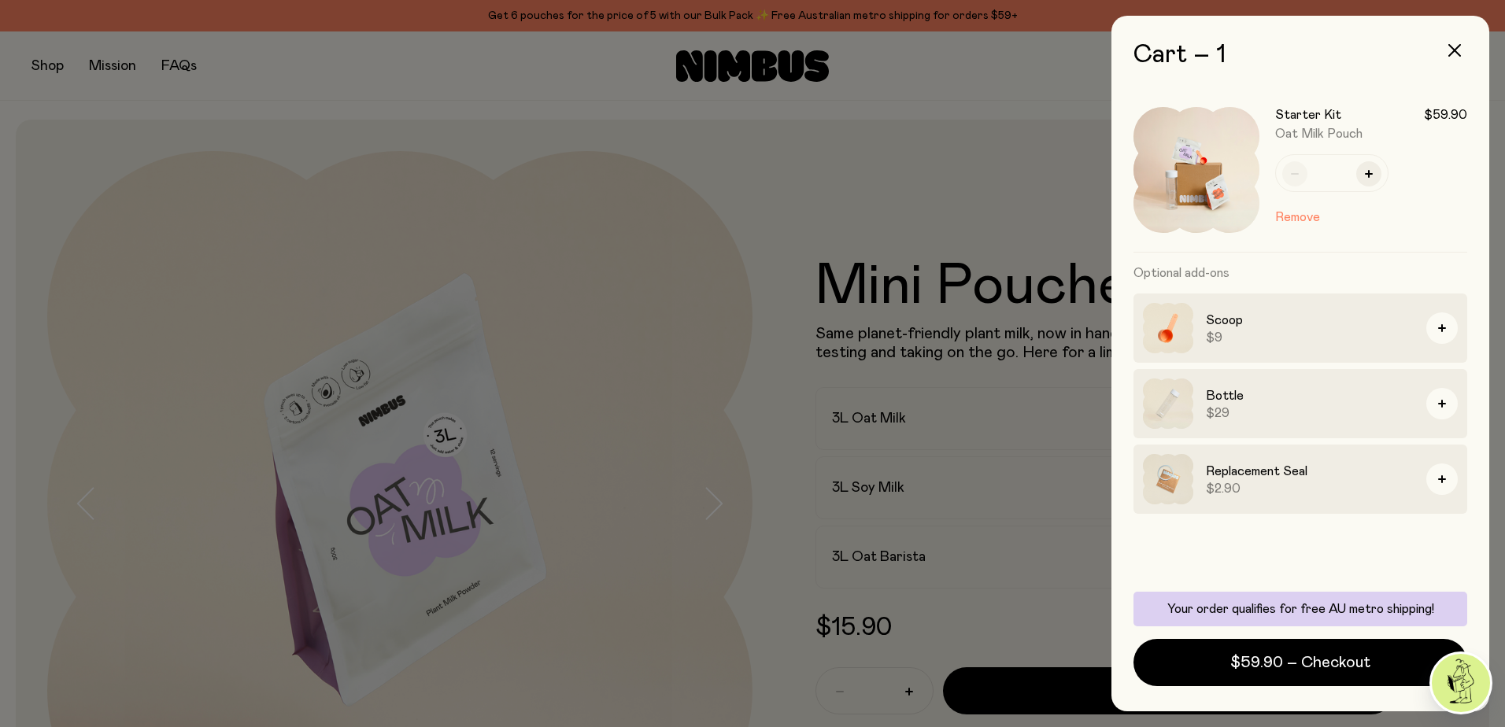
click at [869, 172] on div at bounding box center [752, 363] width 1505 height 727
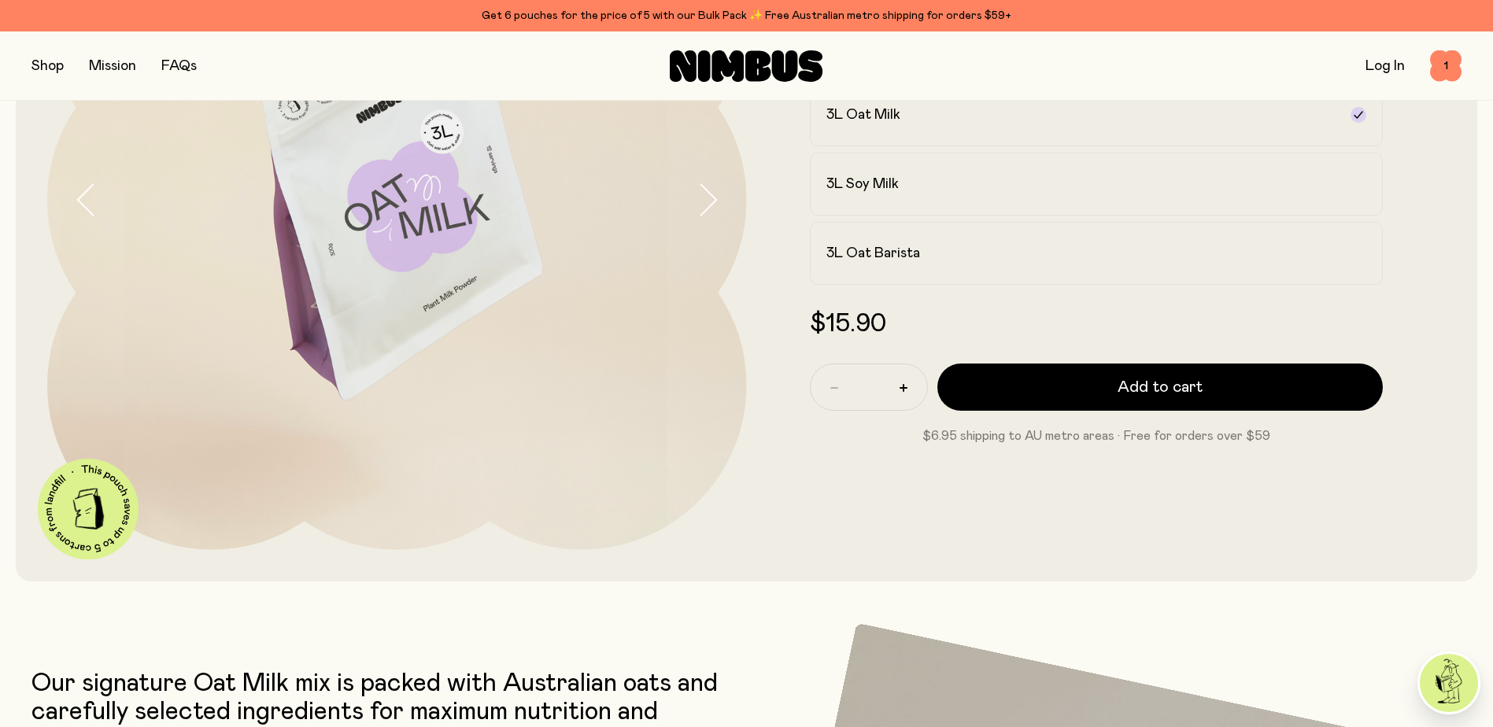
scroll to position [262, 0]
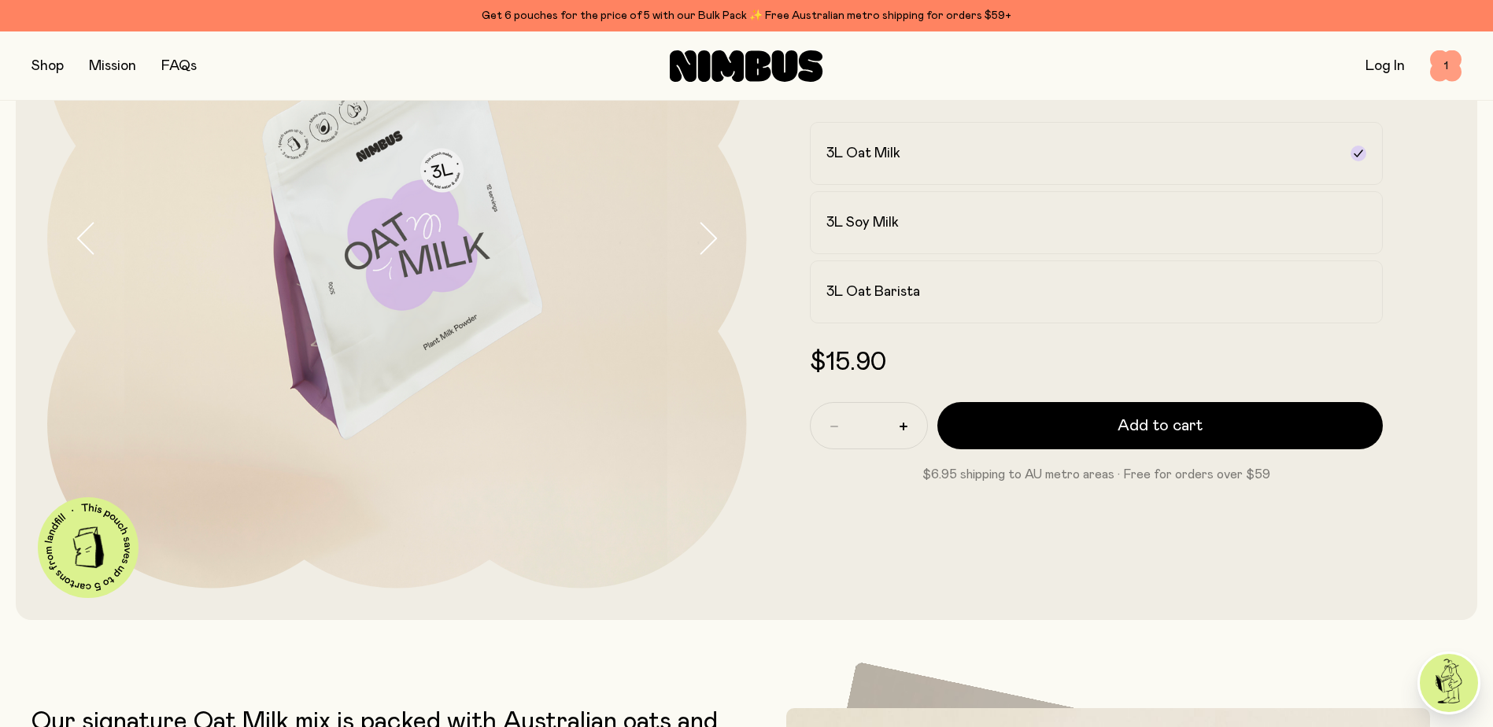
click at [1447, 65] on span "1" at bounding box center [1445, 65] width 31 height 31
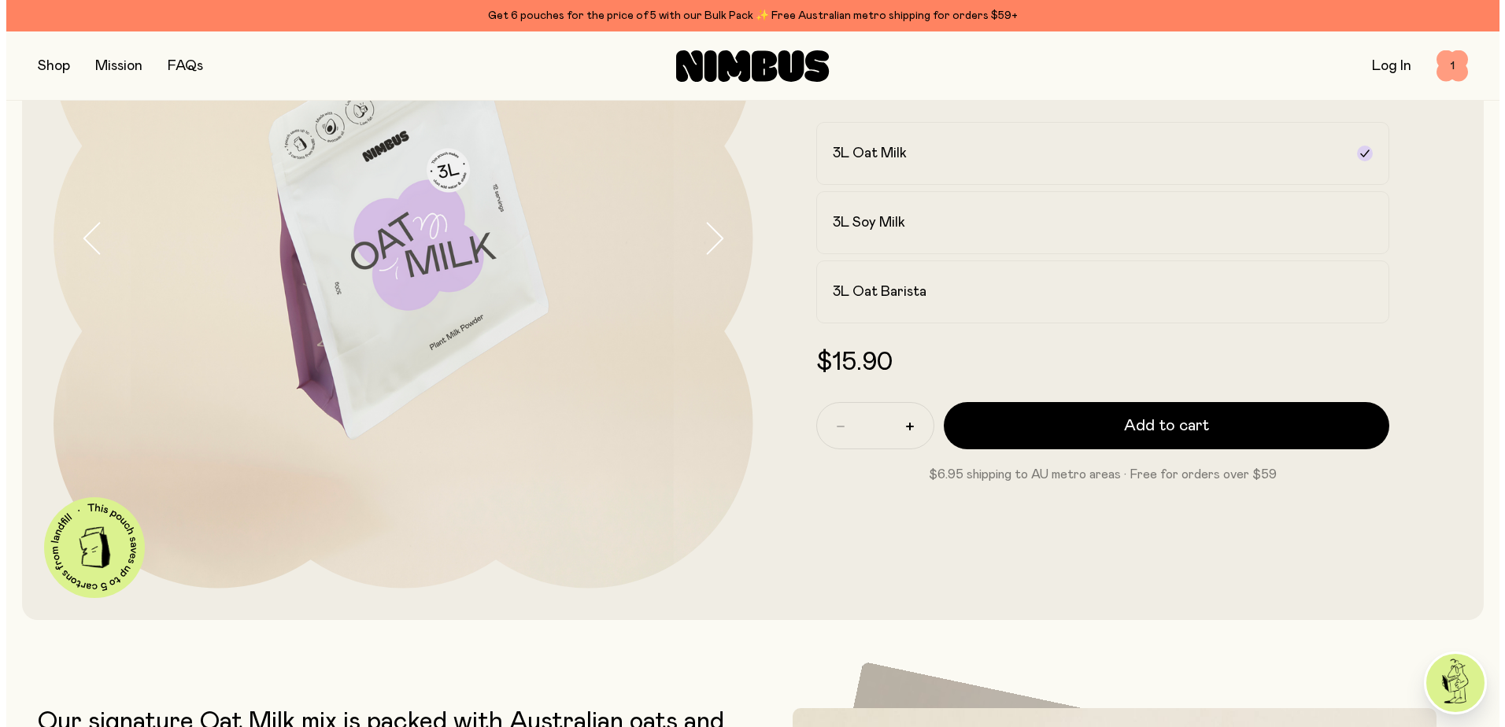
scroll to position [0, 0]
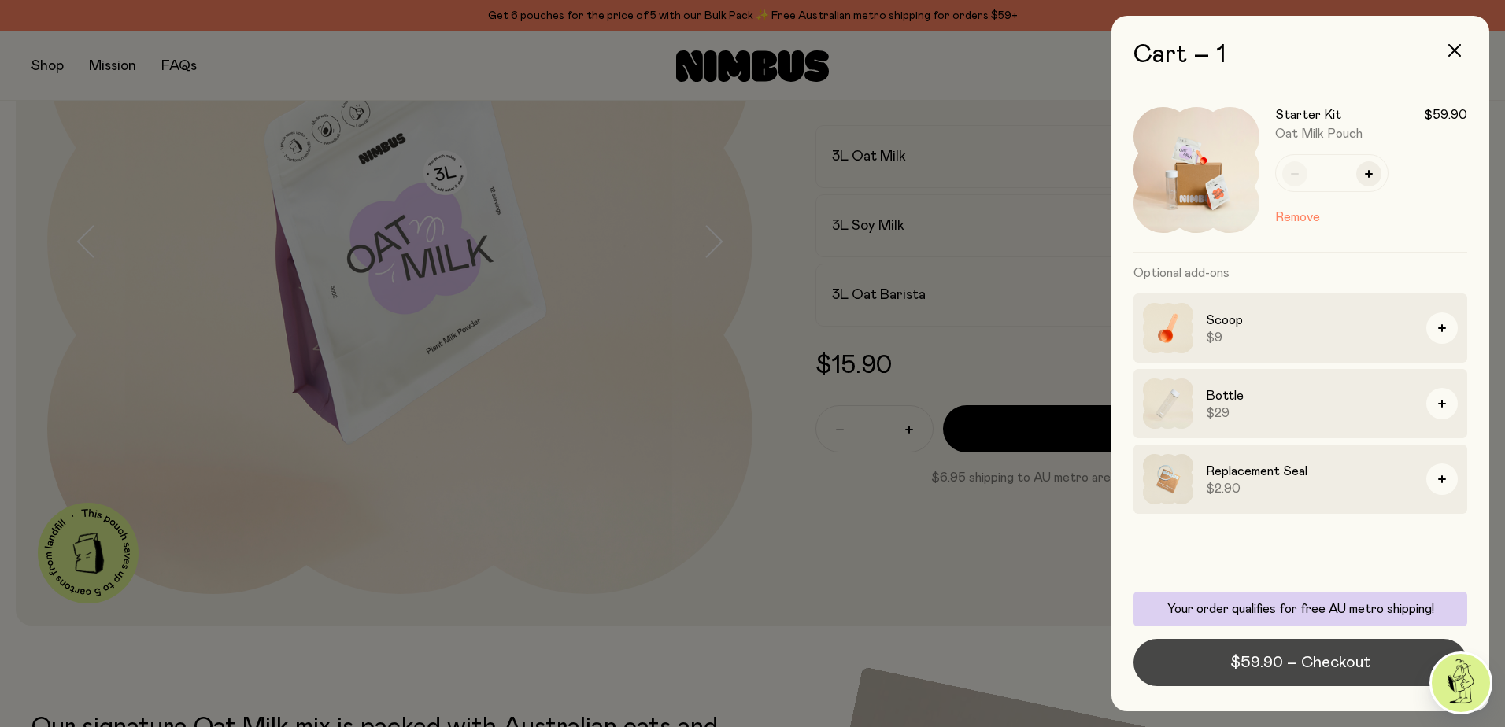
click at [1296, 665] on span "$59.90 – Checkout" at bounding box center [1300, 663] width 140 height 22
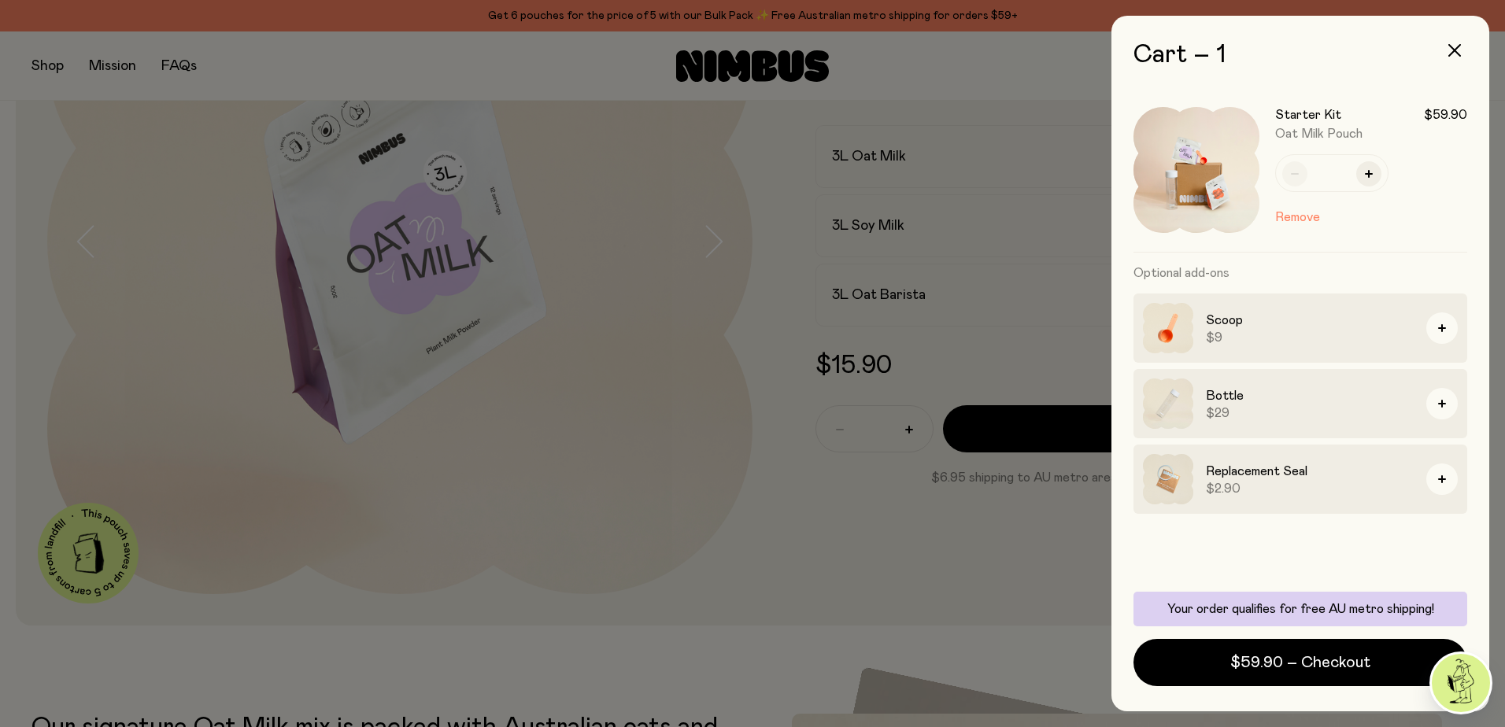
click at [479, 312] on div at bounding box center [752, 363] width 1505 height 727
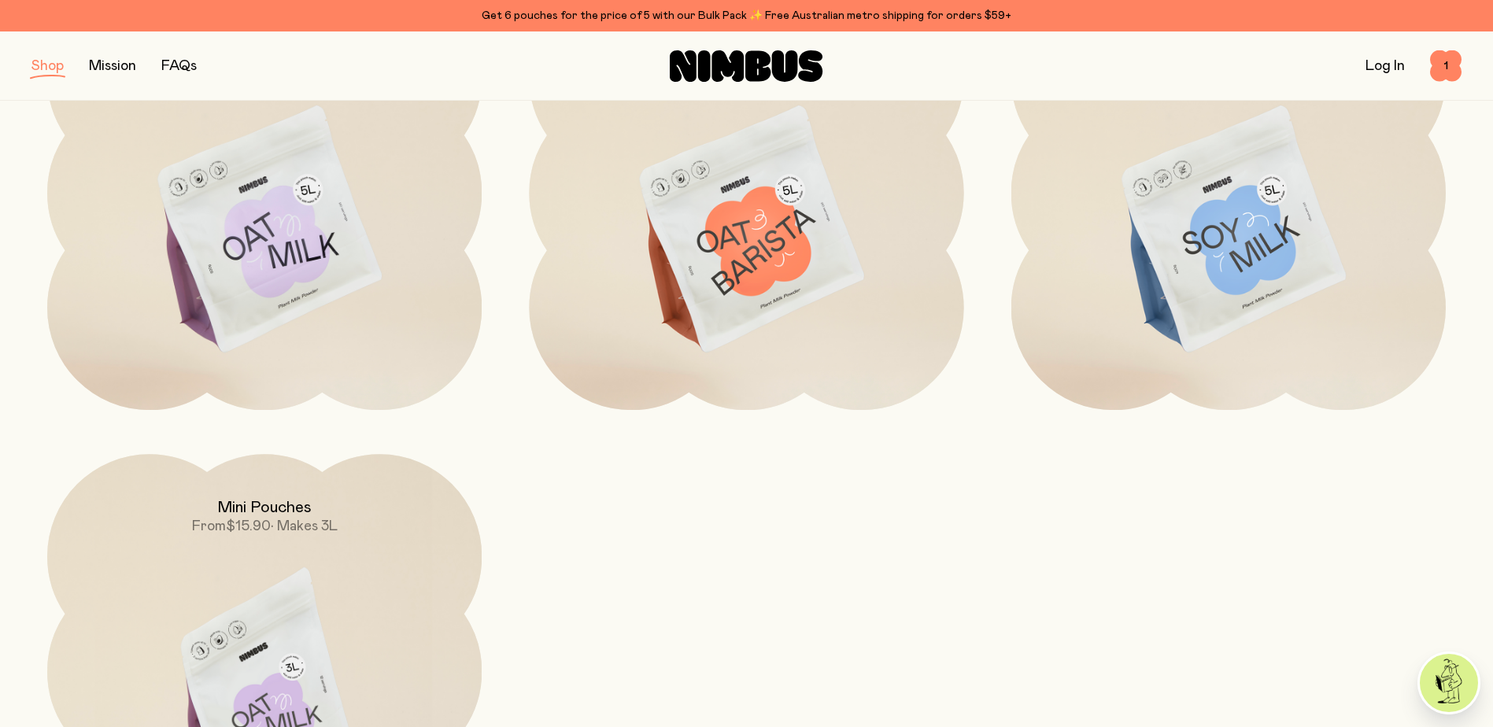
scroll to position [131, 0]
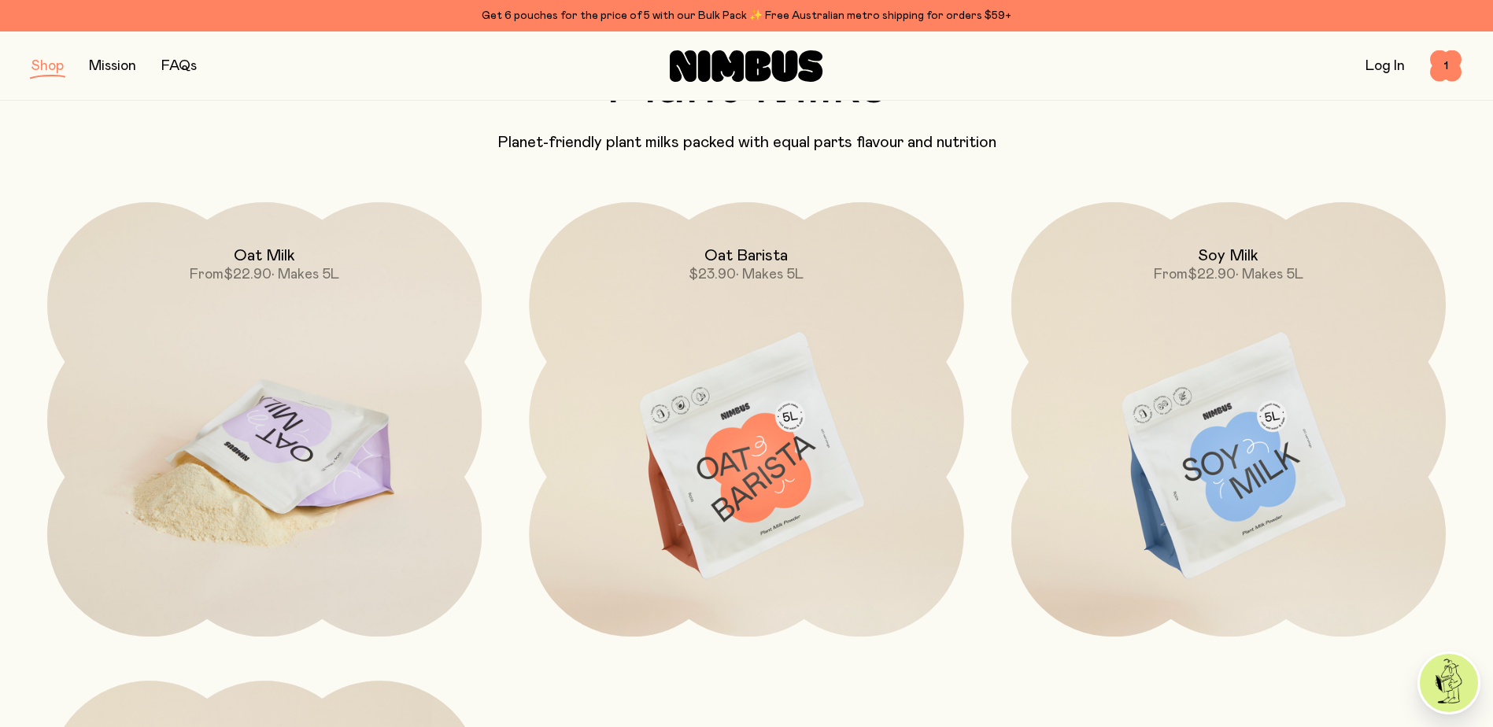
click at [394, 396] on img at bounding box center [264, 457] width 434 height 511
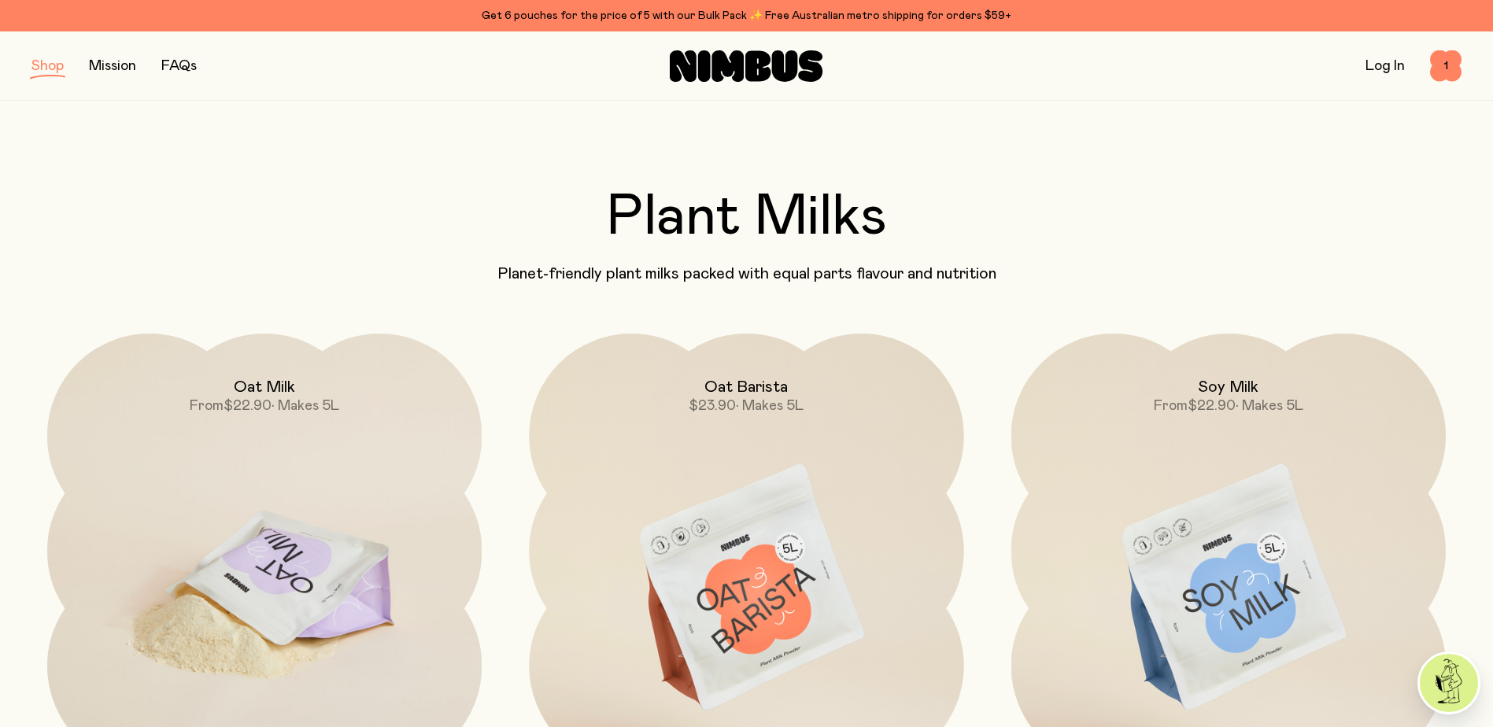
scroll to position [131, 0]
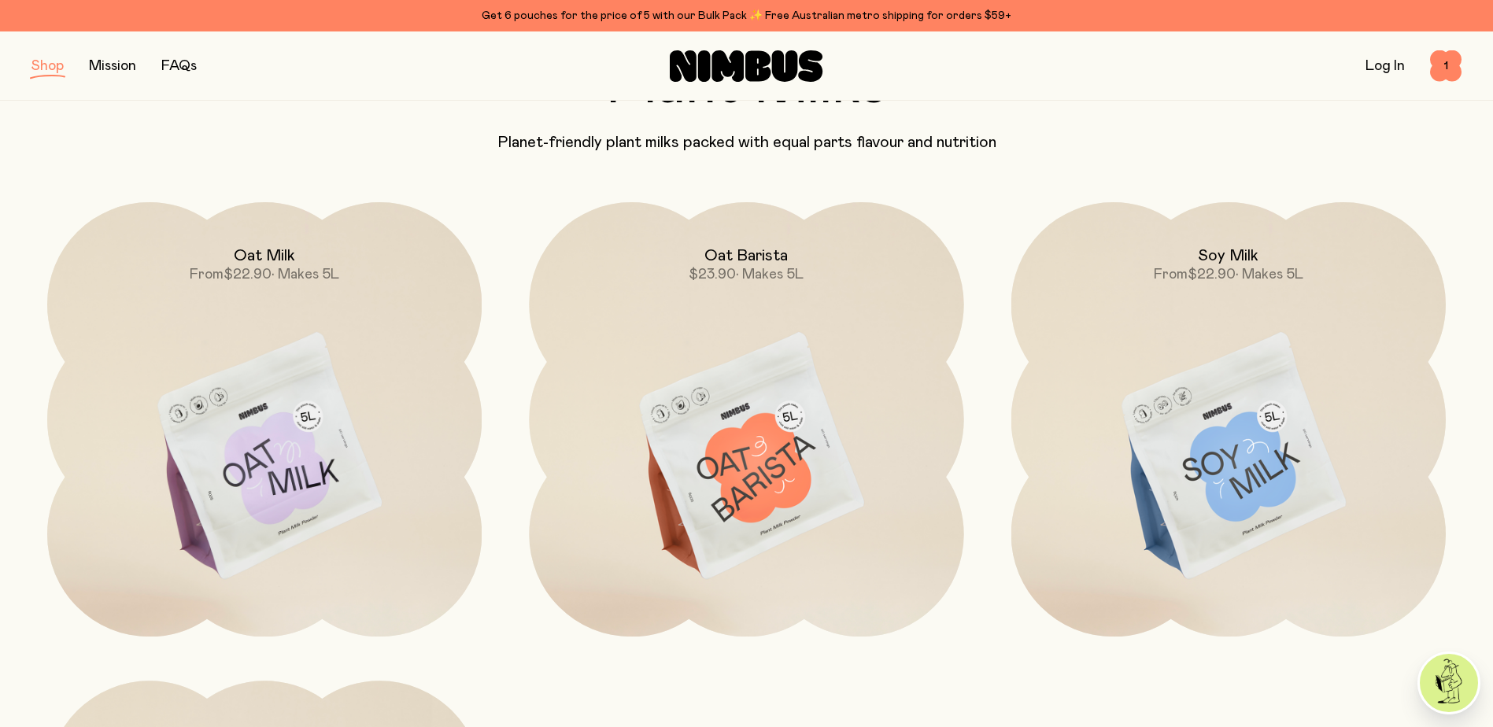
click at [49, 65] on button "button" at bounding box center [47, 66] width 32 height 22
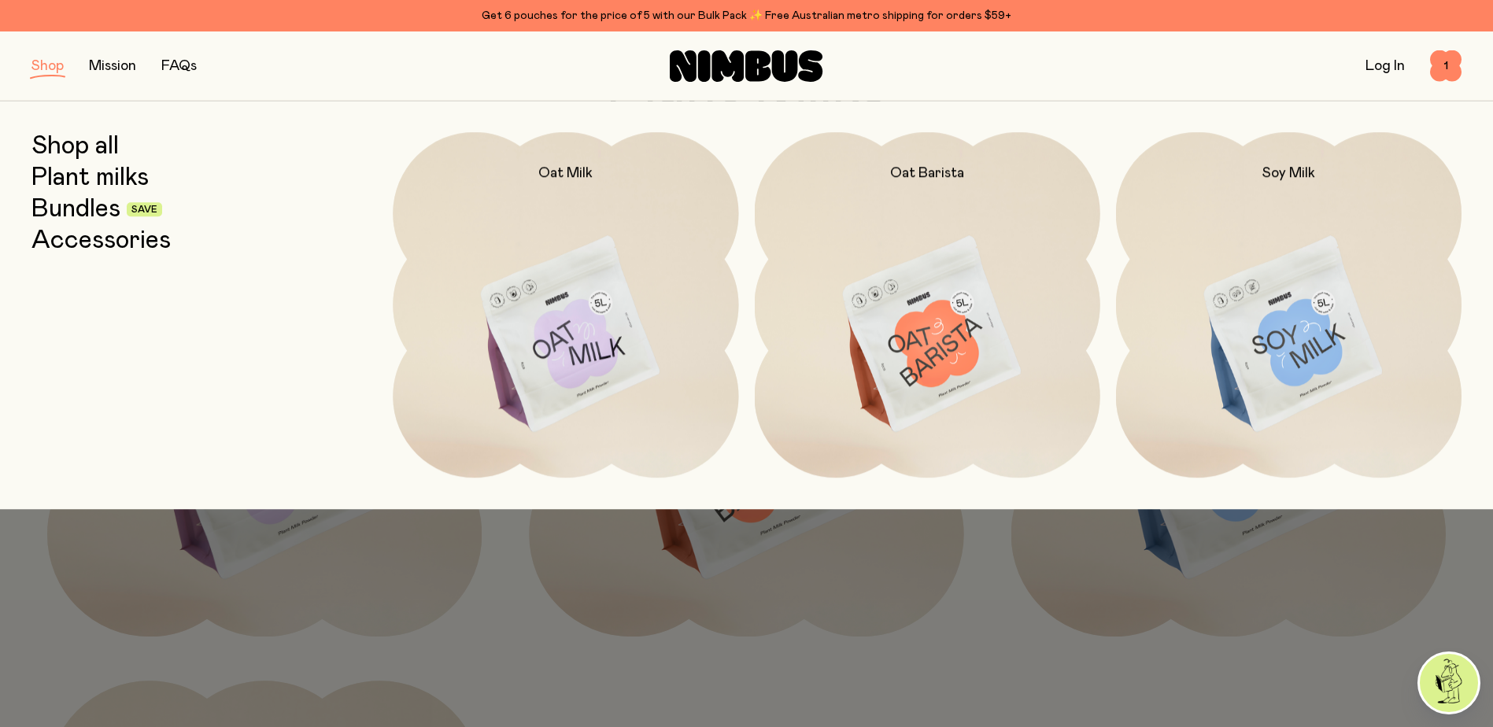
click at [102, 209] on link "Bundles" at bounding box center [75, 209] width 89 height 28
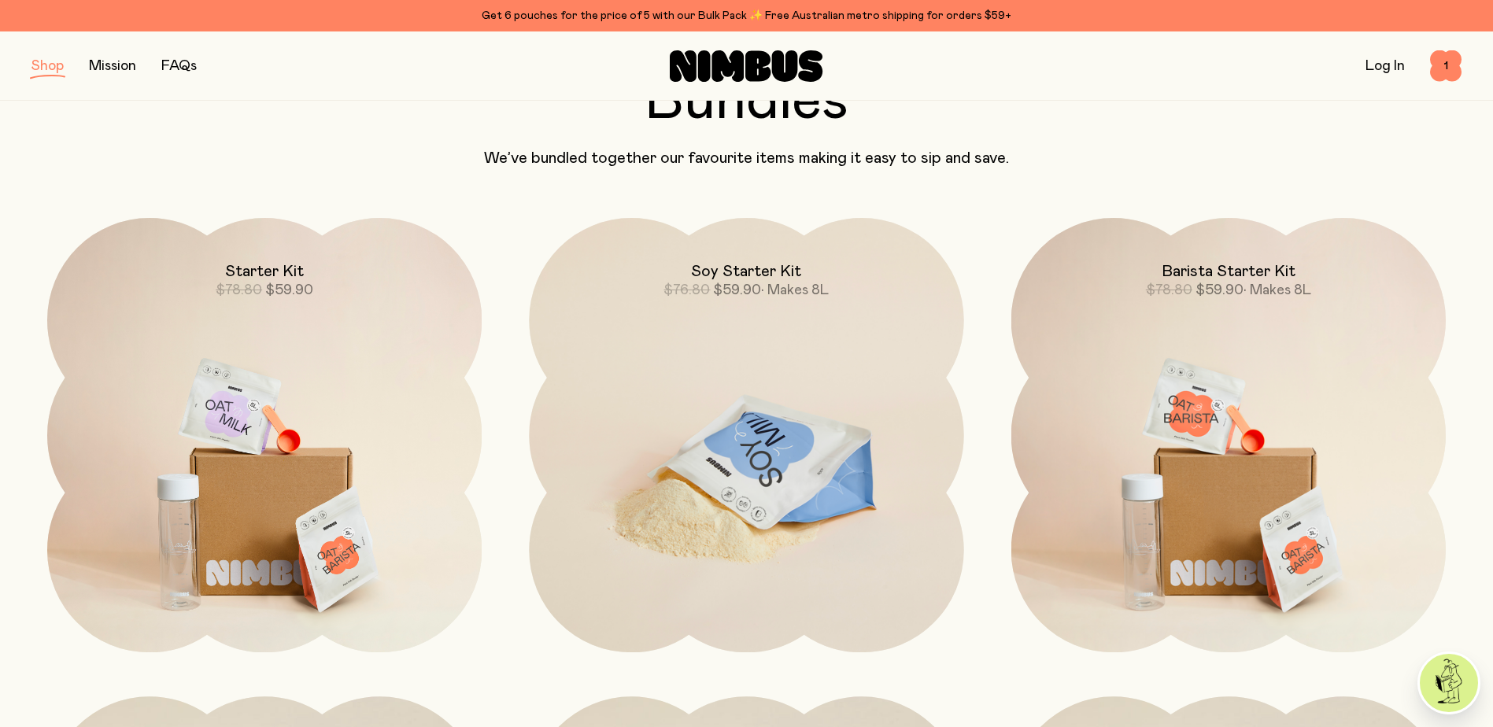
scroll to position [262, 0]
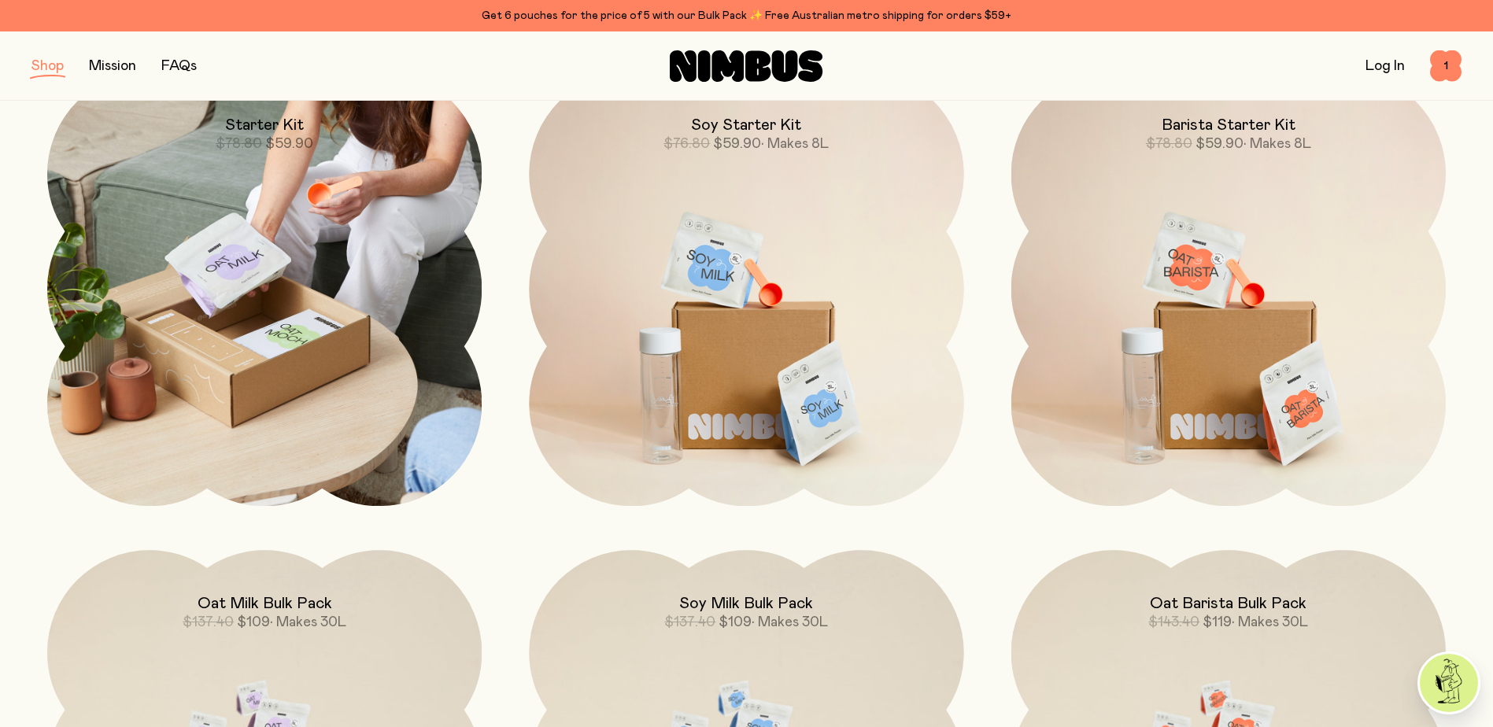
click at [420, 370] on img at bounding box center [264, 289] width 434 height 434
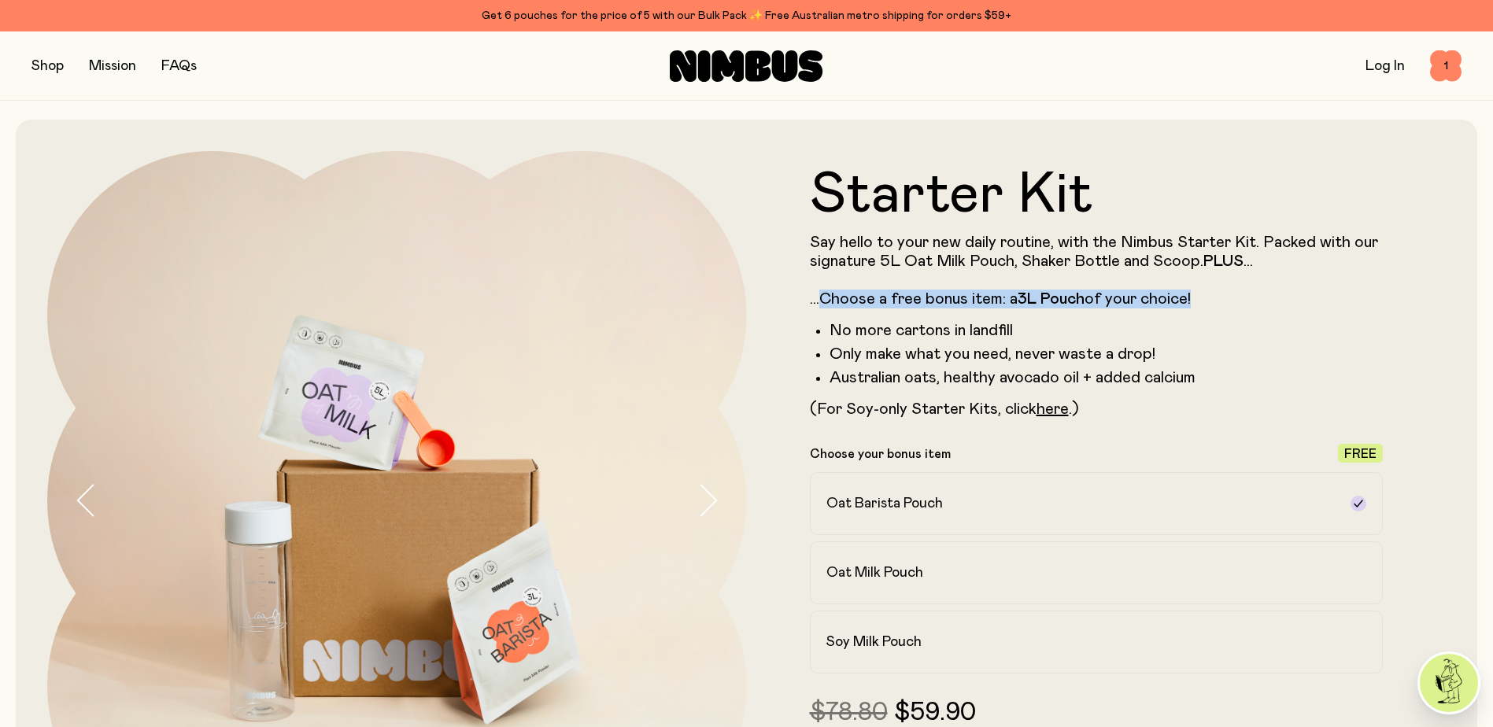
drag, startPoint x: 823, startPoint y: 298, endPoint x: 1210, endPoint y: 298, distance: 386.5
click at [1210, 298] on p "Say hello to your new daily routine, with the Nimbus Starter Kit. Packed with o…" at bounding box center [1097, 271] width 574 height 76
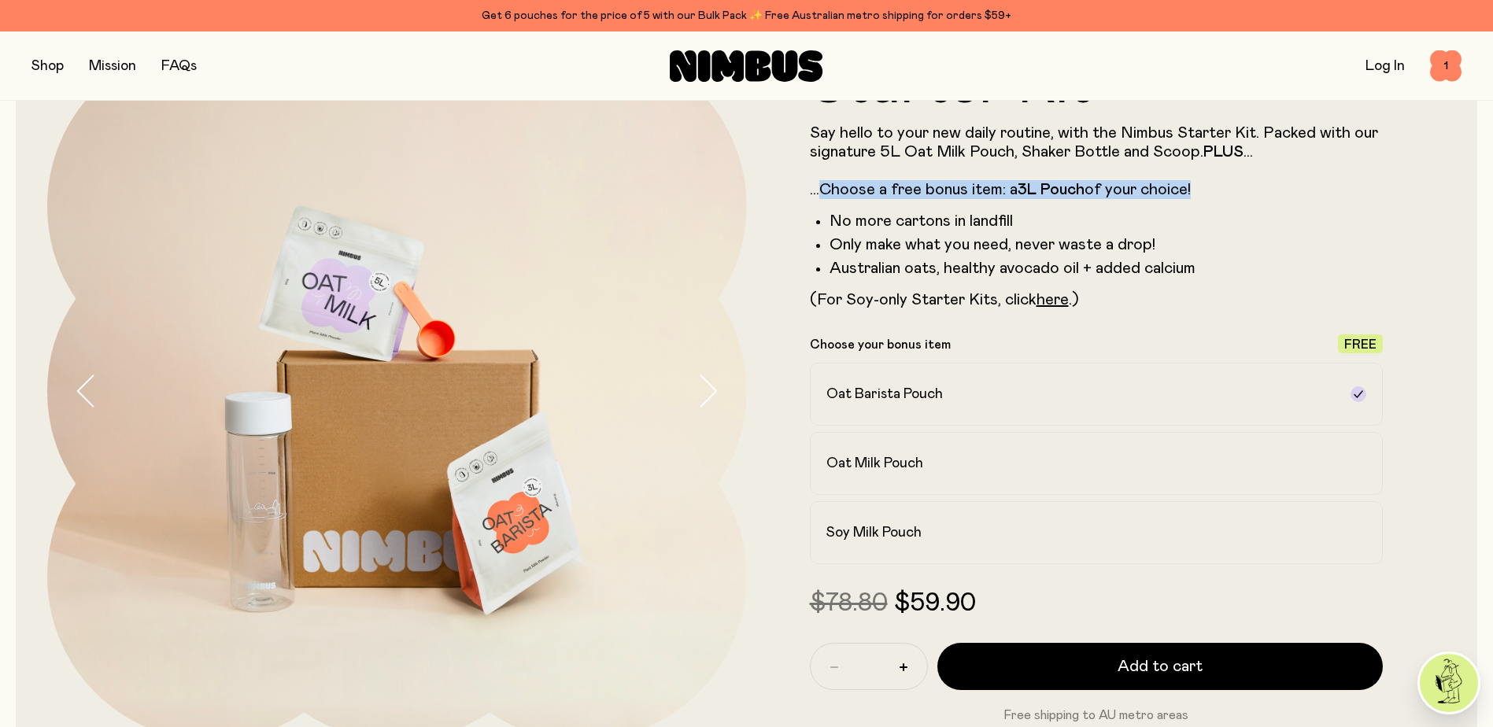
scroll to position [131, 0]
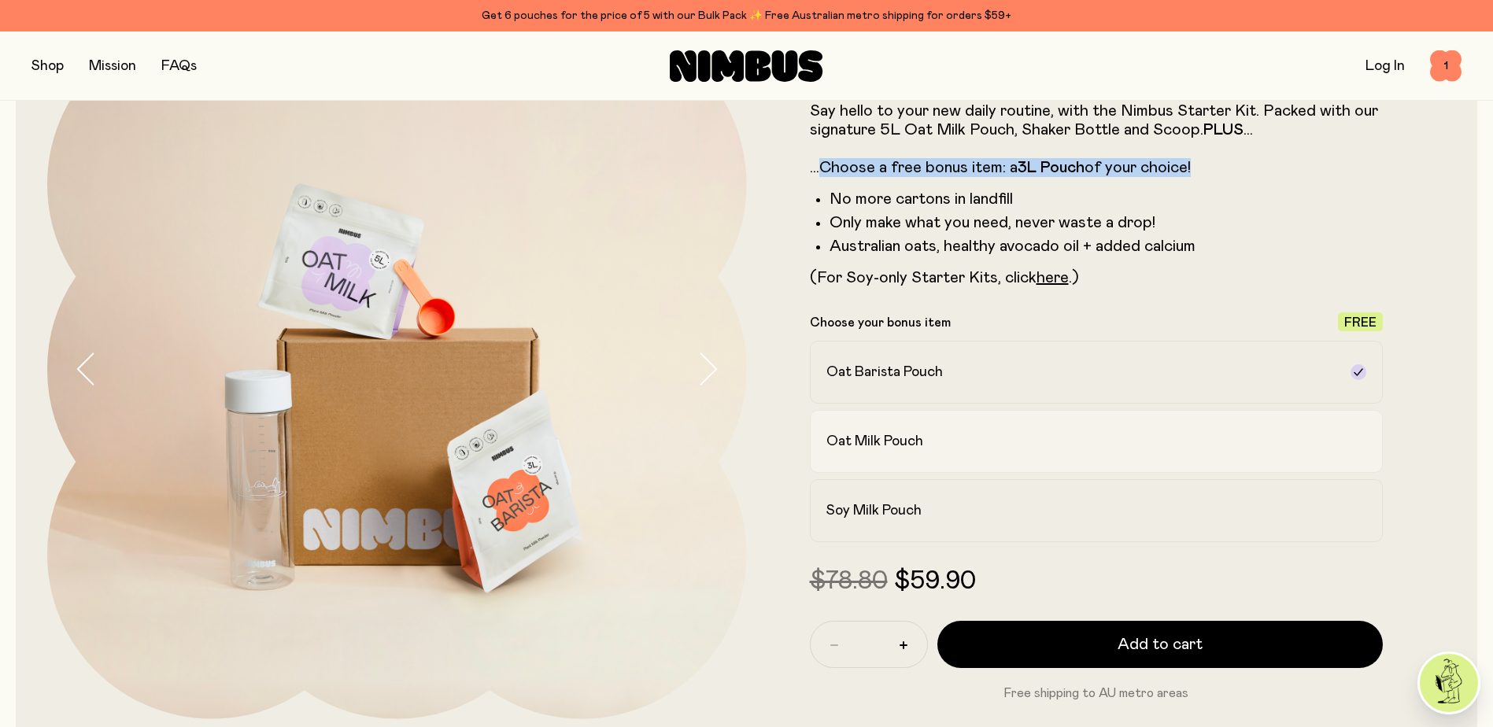
click at [1029, 459] on label "Oat Milk Pouch" at bounding box center [1097, 441] width 574 height 63
click at [1150, 369] on div "Oat Barista Pouch" at bounding box center [1082, 372] width 512 height 19
